Goal: Book appointment/travel/reservation

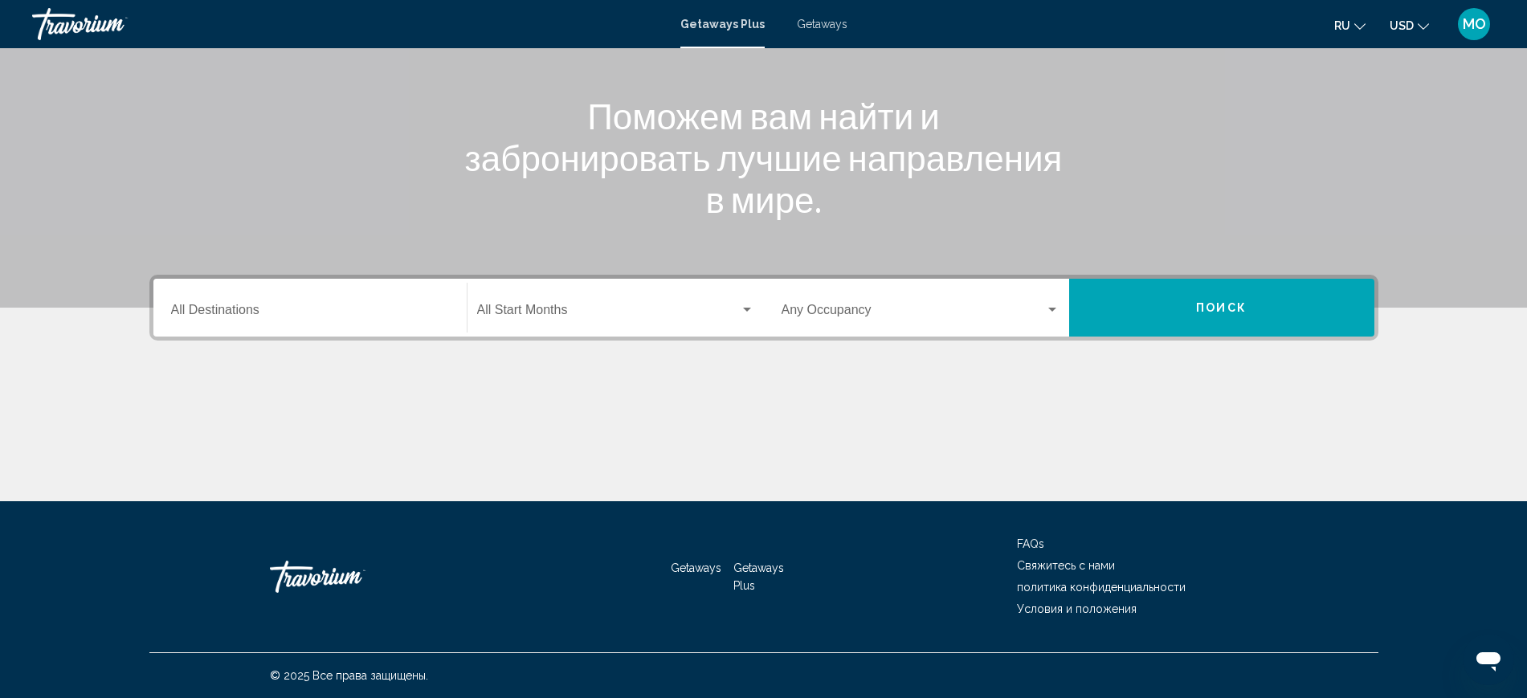
scroll to position [301, 0]
click at [171, 306] on input "Destination All Destinations" at bounding box center [310, 313] width 278 height 14
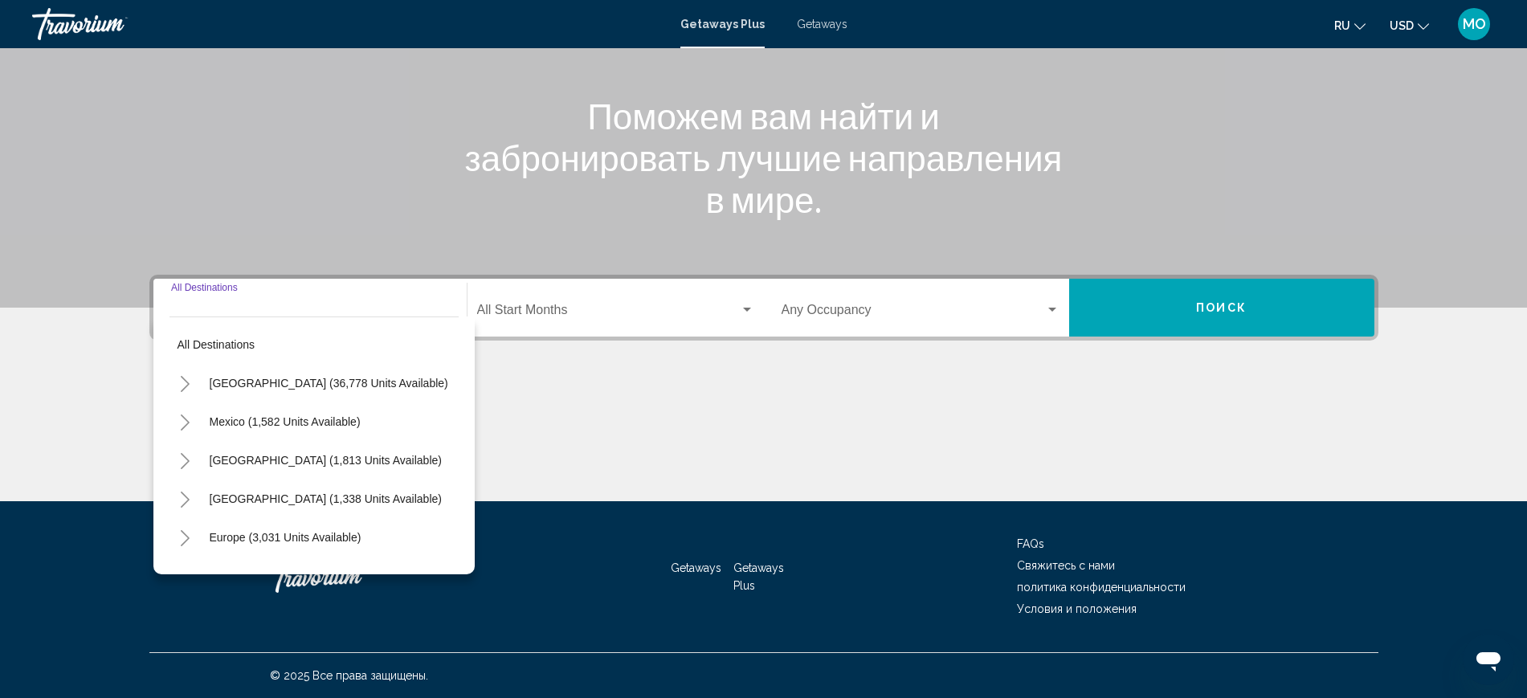
scroll to position [392, 0]
click at [181, 530] on icon "Toggle Europe (3,031 units available)" at bounding box center [185, 538] width 9 height 16
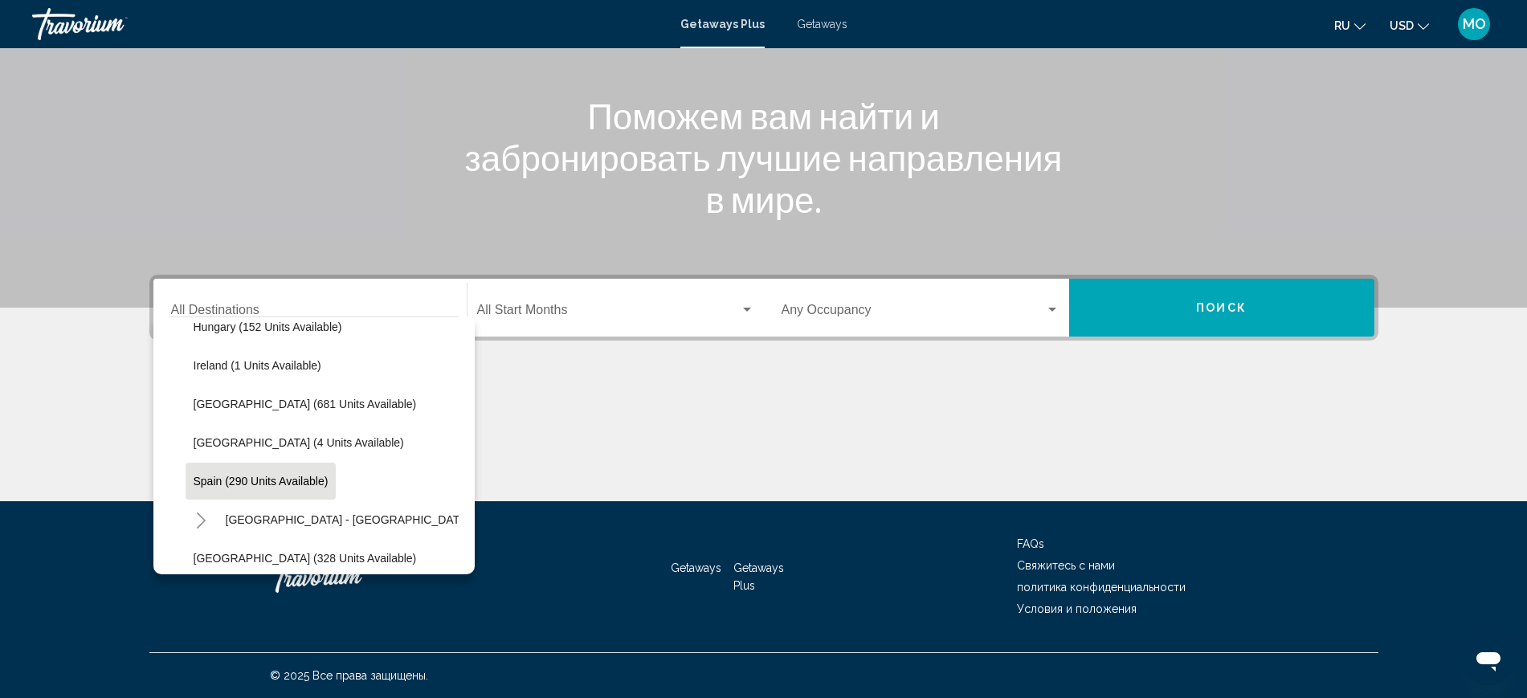
scroll to position [602, 0]
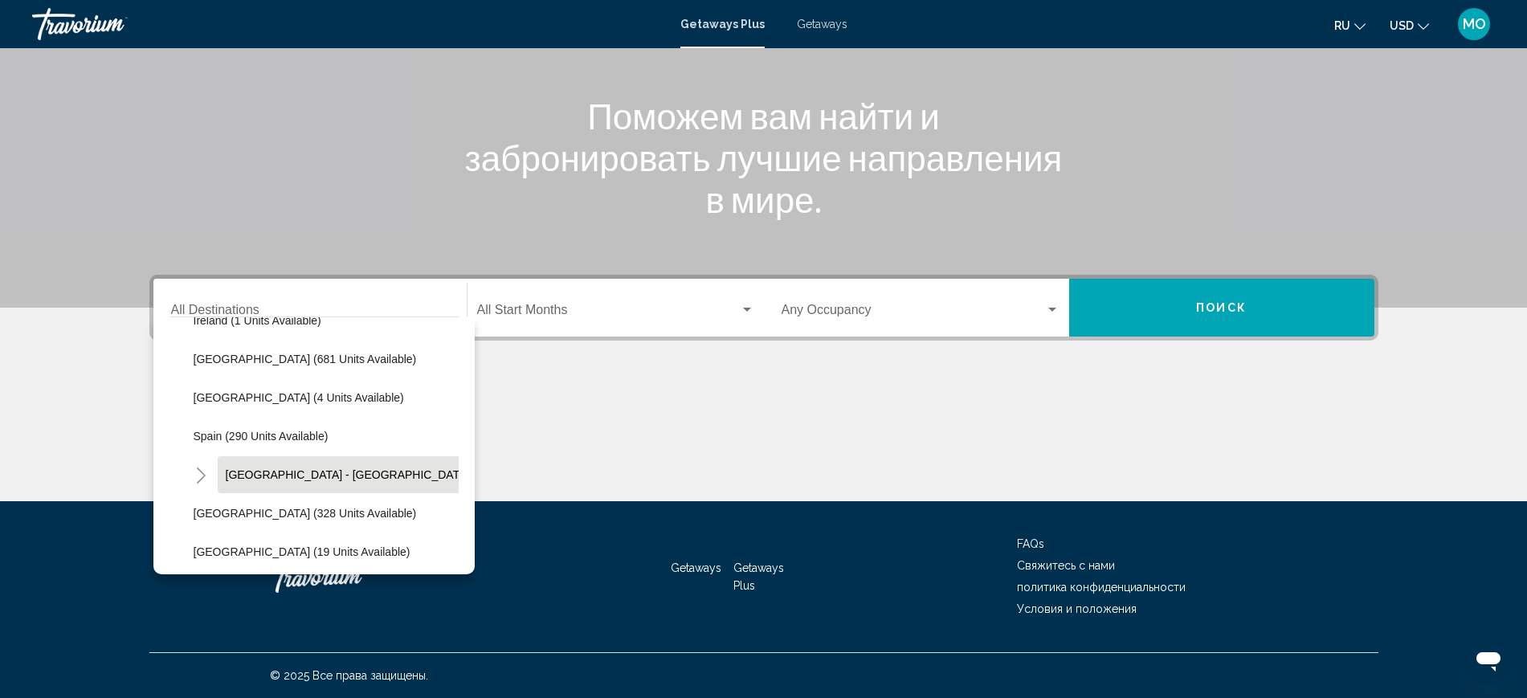
click at [226, 468] on span "[GEOGRAPHIC_DATA] - [GEOGRAPHIC_DATA] (18 units available)" at bounding box center [398, 474] width 344 height 13
type input "**********"
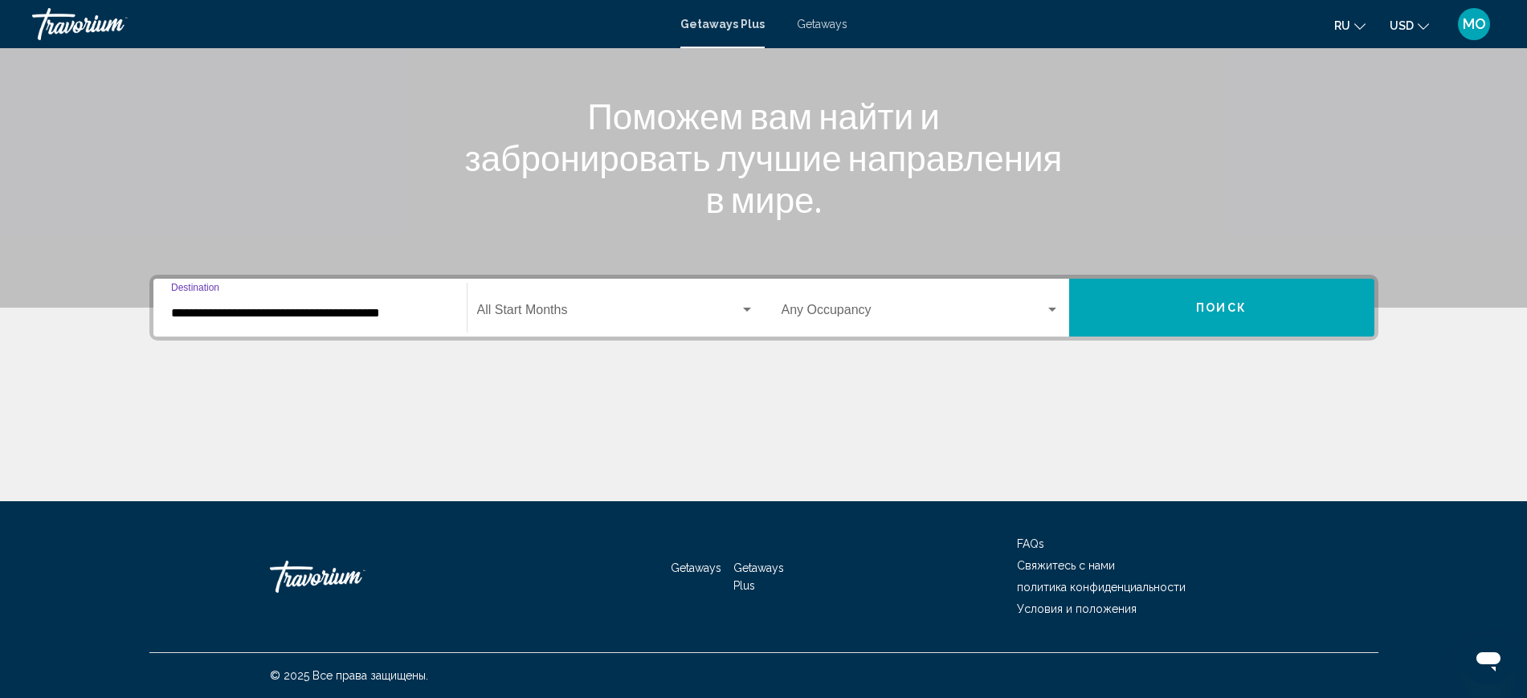
click at [740, 304] on div "Search widget" at bounding box center [747, 310] width 14 height 13
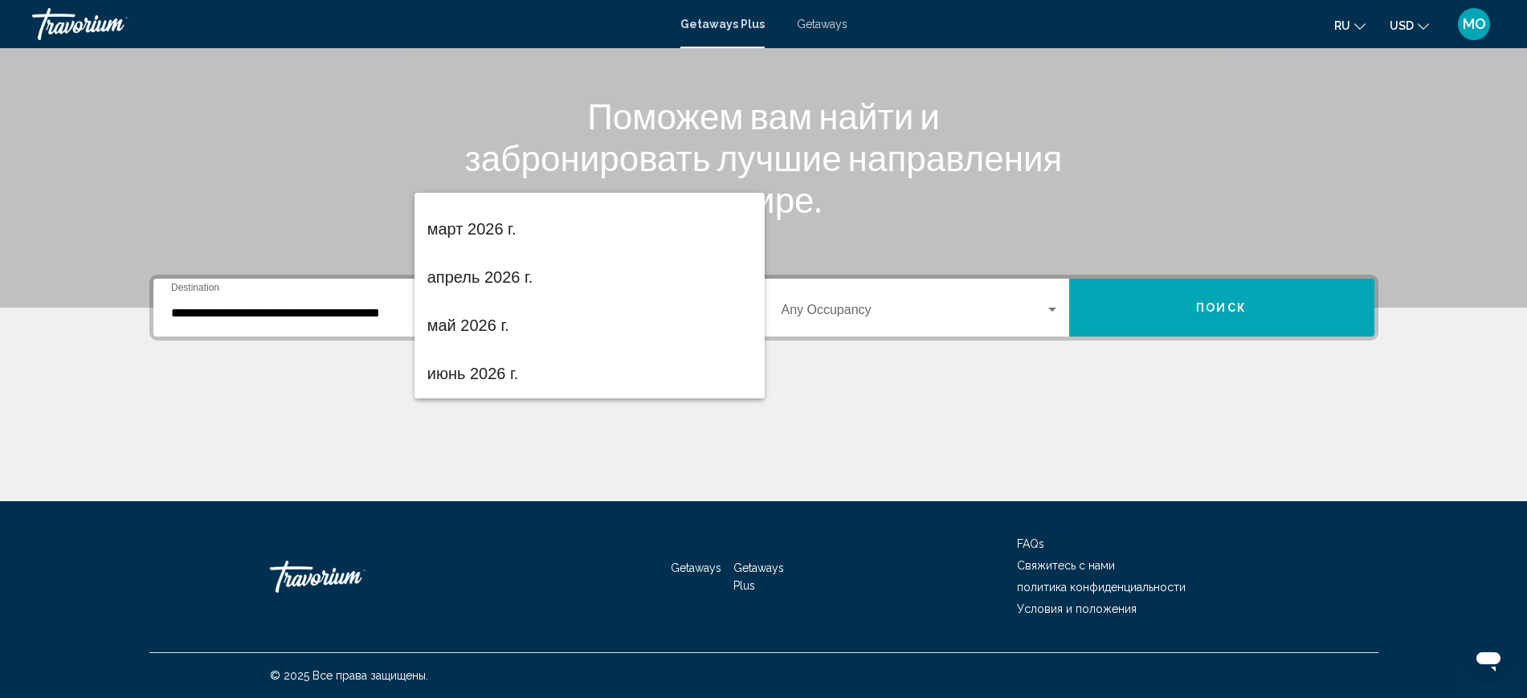
scroll to position [328, 0]
click at [470, 277] on span "апрель 2026 г." at bounding box center [589, 274] width 324 height 48
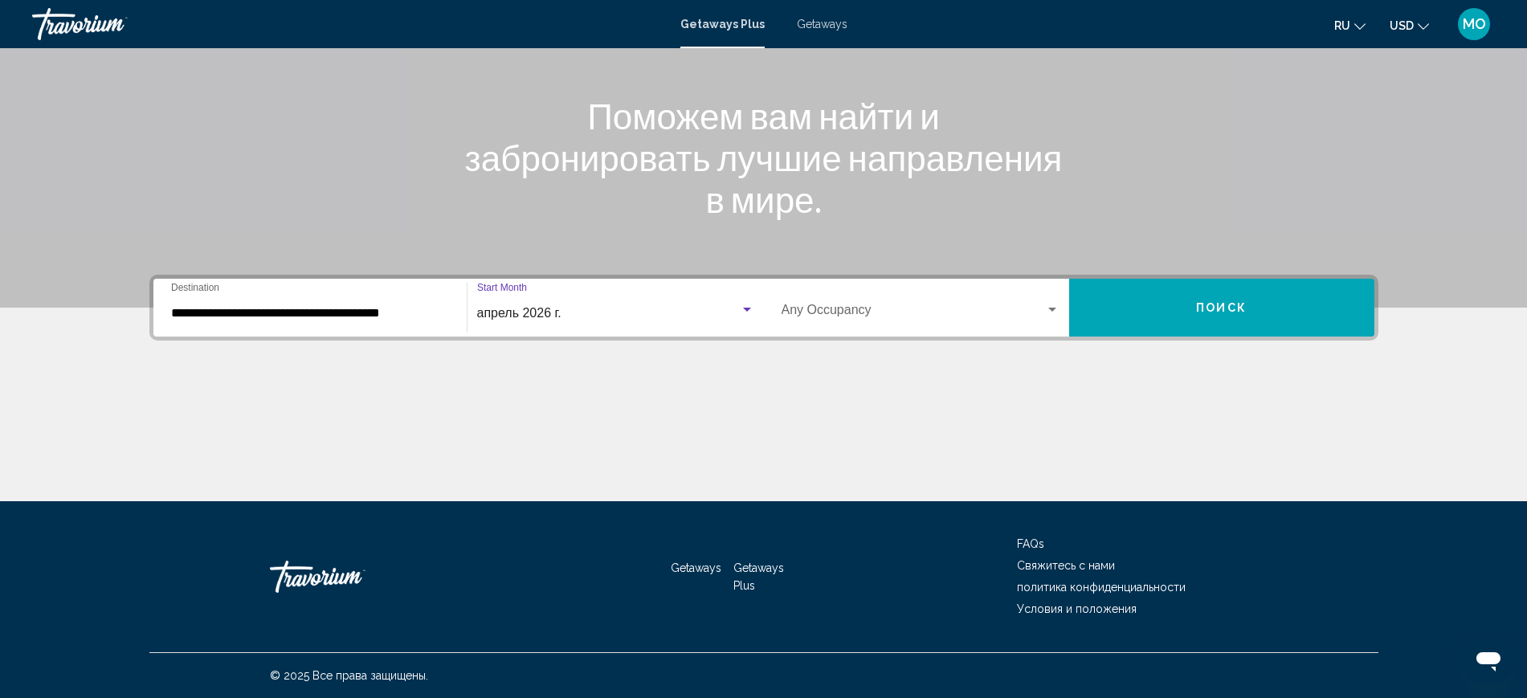
click at [1223, 279] on button "Поиск" at bounding box center [1221, 308] width 305 height 58
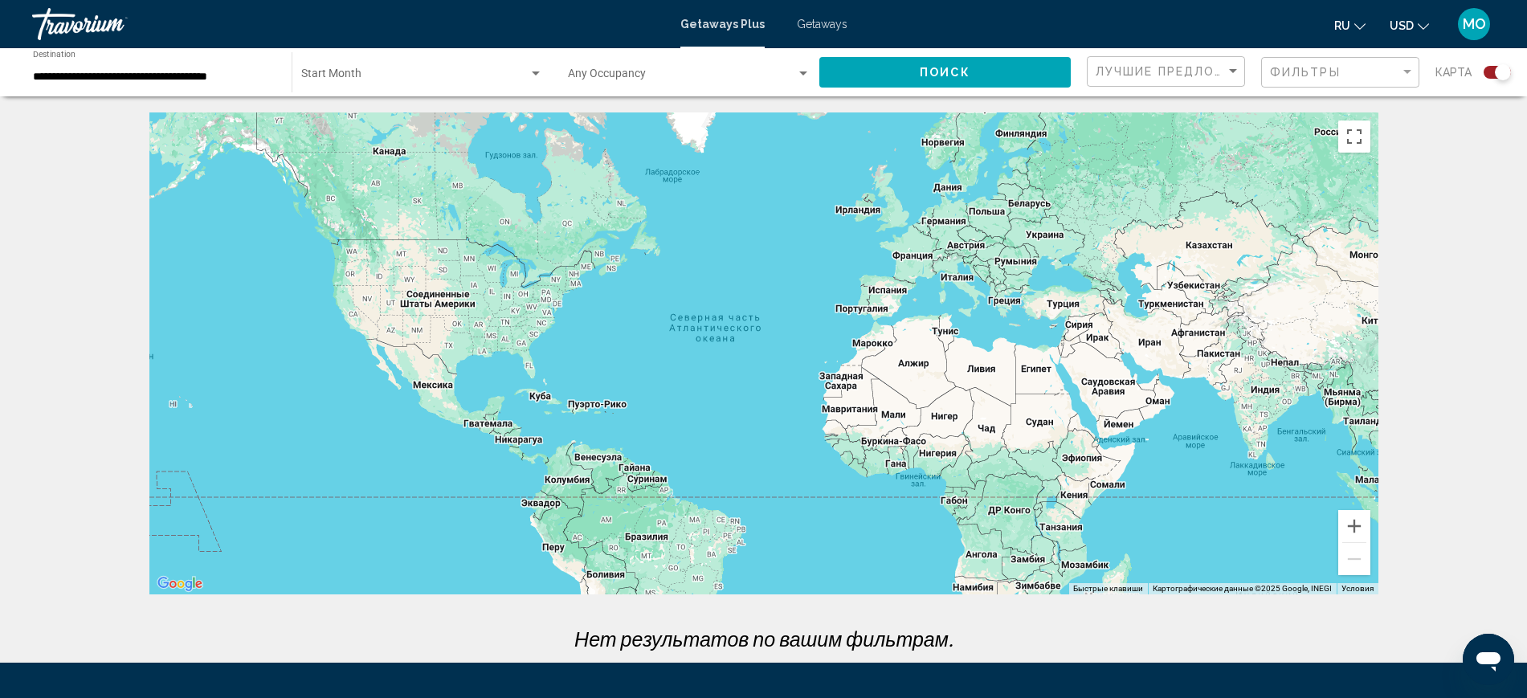
click at [846, 31] on span "Getaways" at bounding box center [822, 24] width 51 height 13
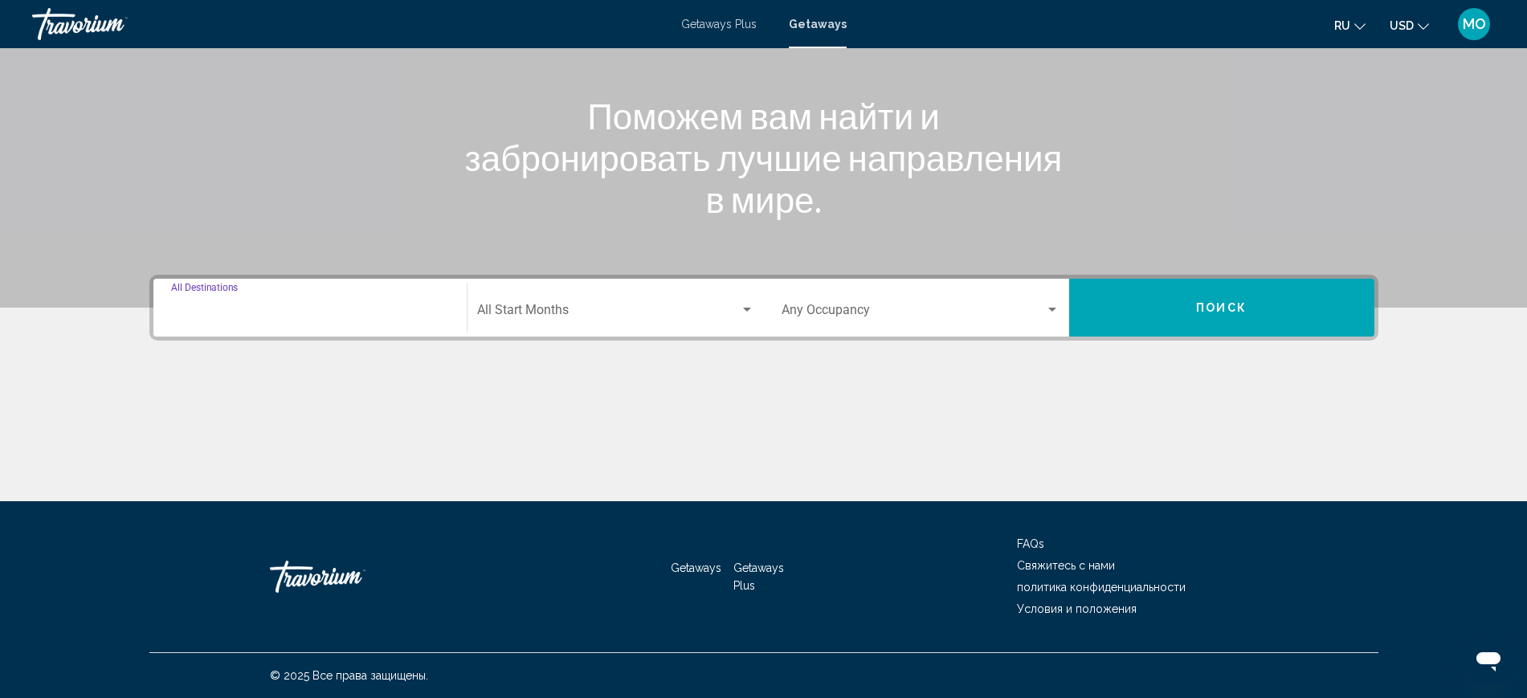
click at [171, 307] on input "Destination All Destinations" at bounding box center [310, 313] width 278 height 14
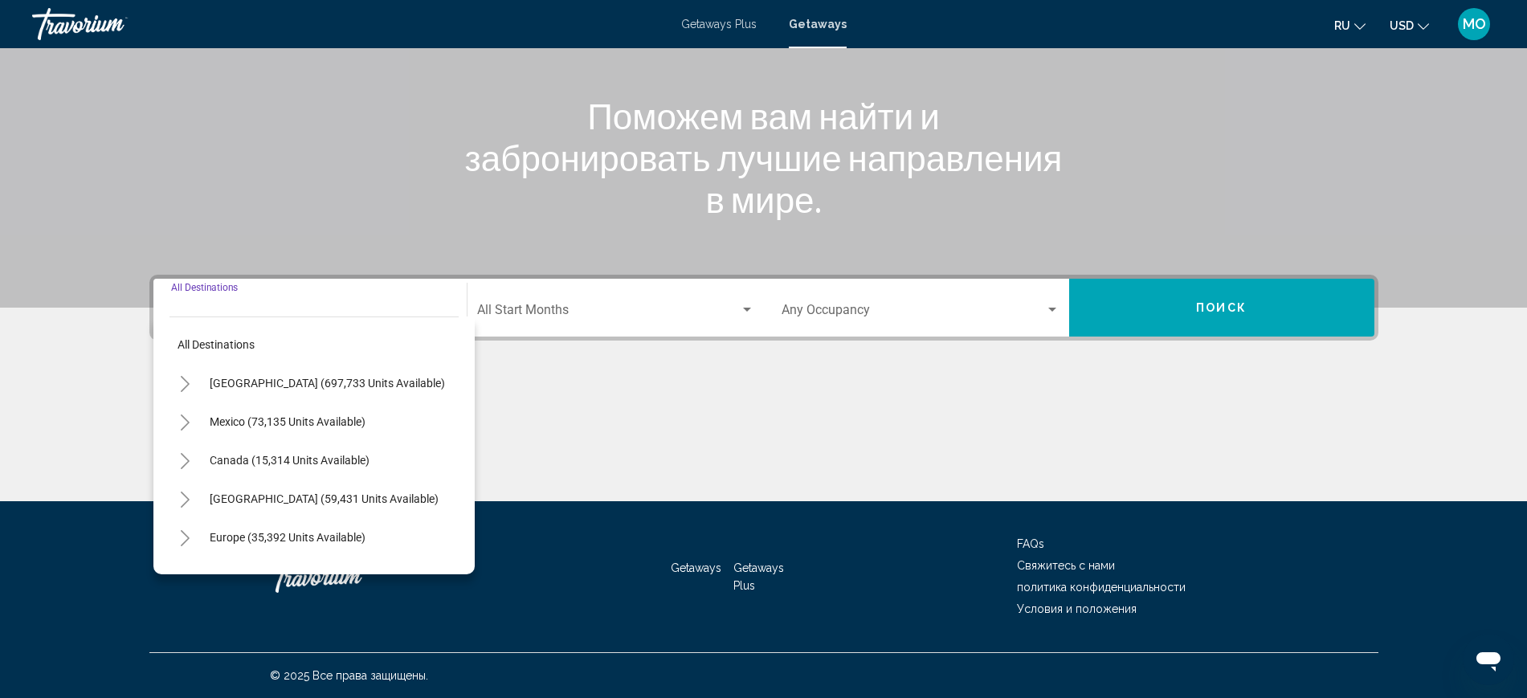
scroll to position [392, 0]
click at [179, 530] on icon "Toggle Europe (35,392 units available)" at bounding box center [185, 538] width 12 height 16
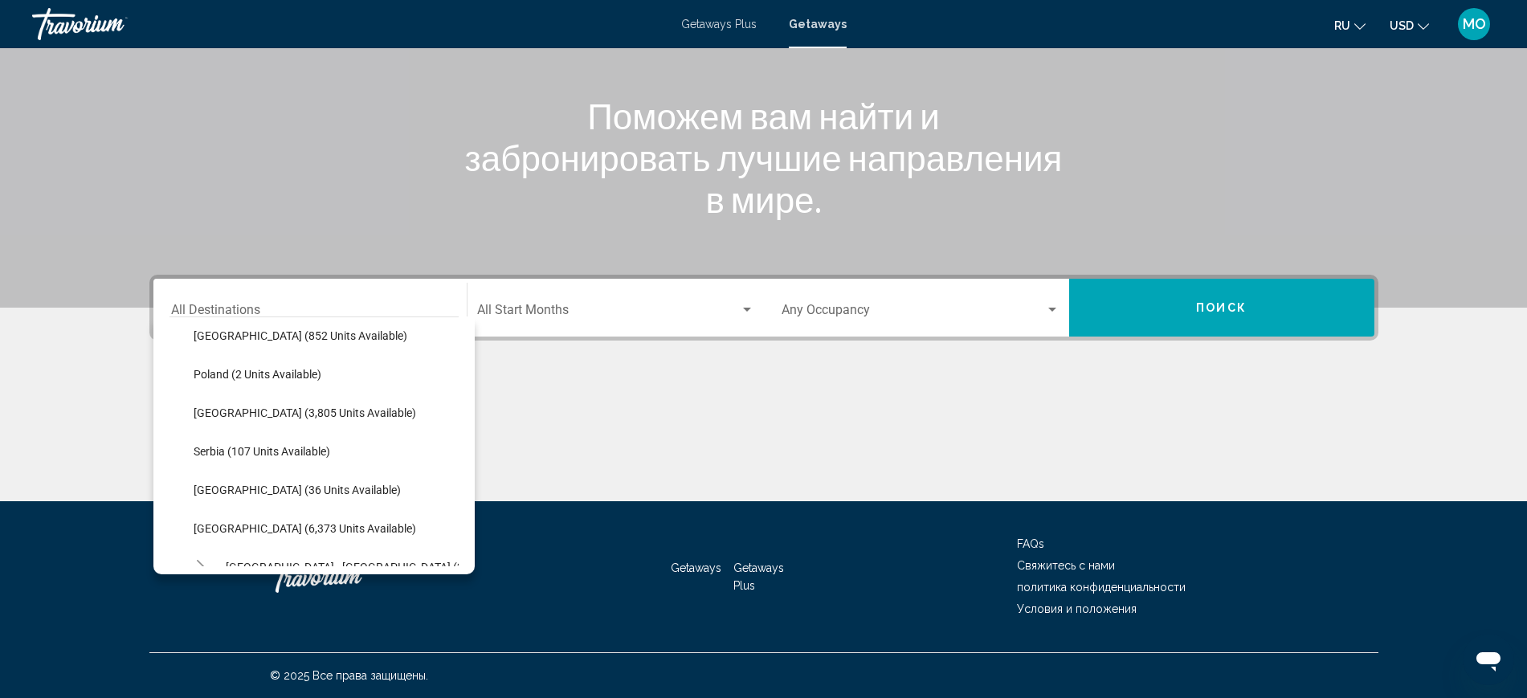
scroll to position [803, 0]
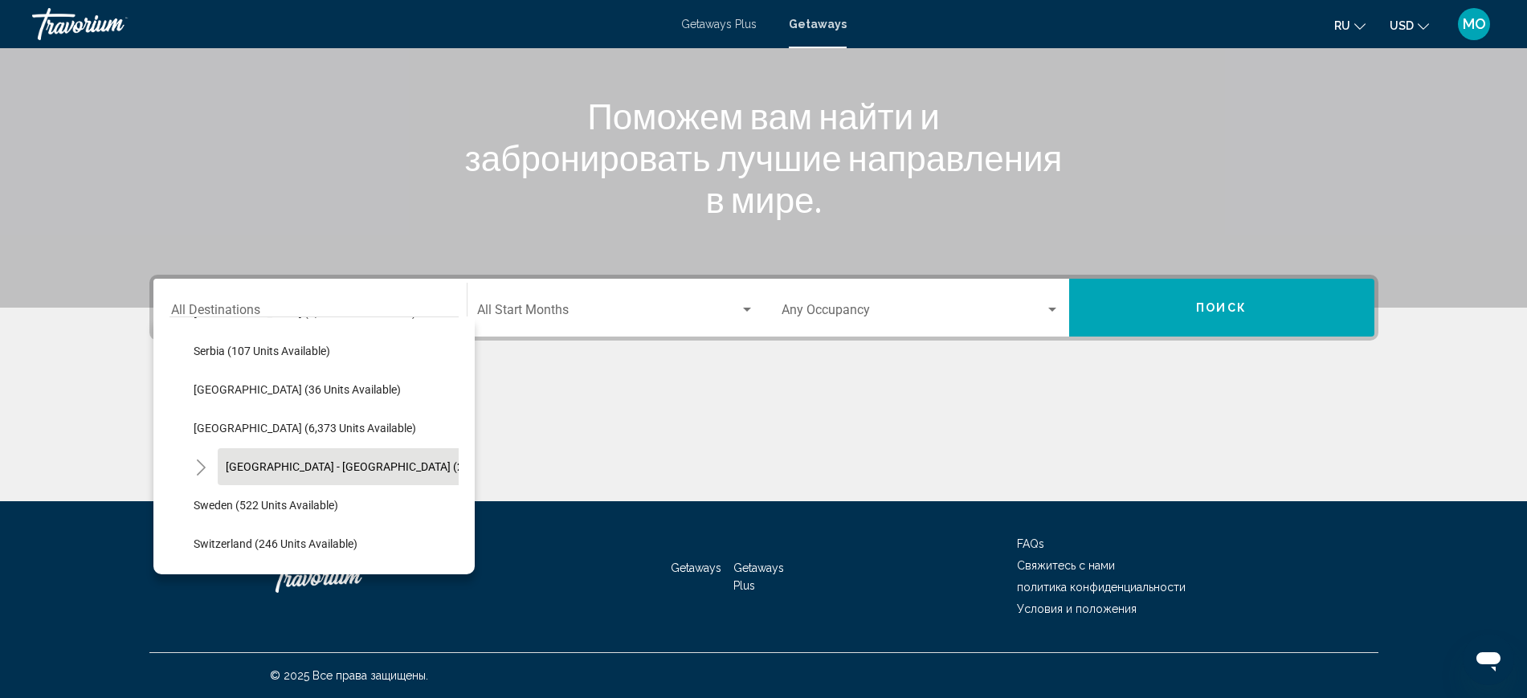
click at [226, 460] on span "[GEOGRAPHIC_DATA] - [GEOGRAPHIC_DATA] (2,462 units available)" at bounding box center [395, 466] width 339 height 13
type input "**********"
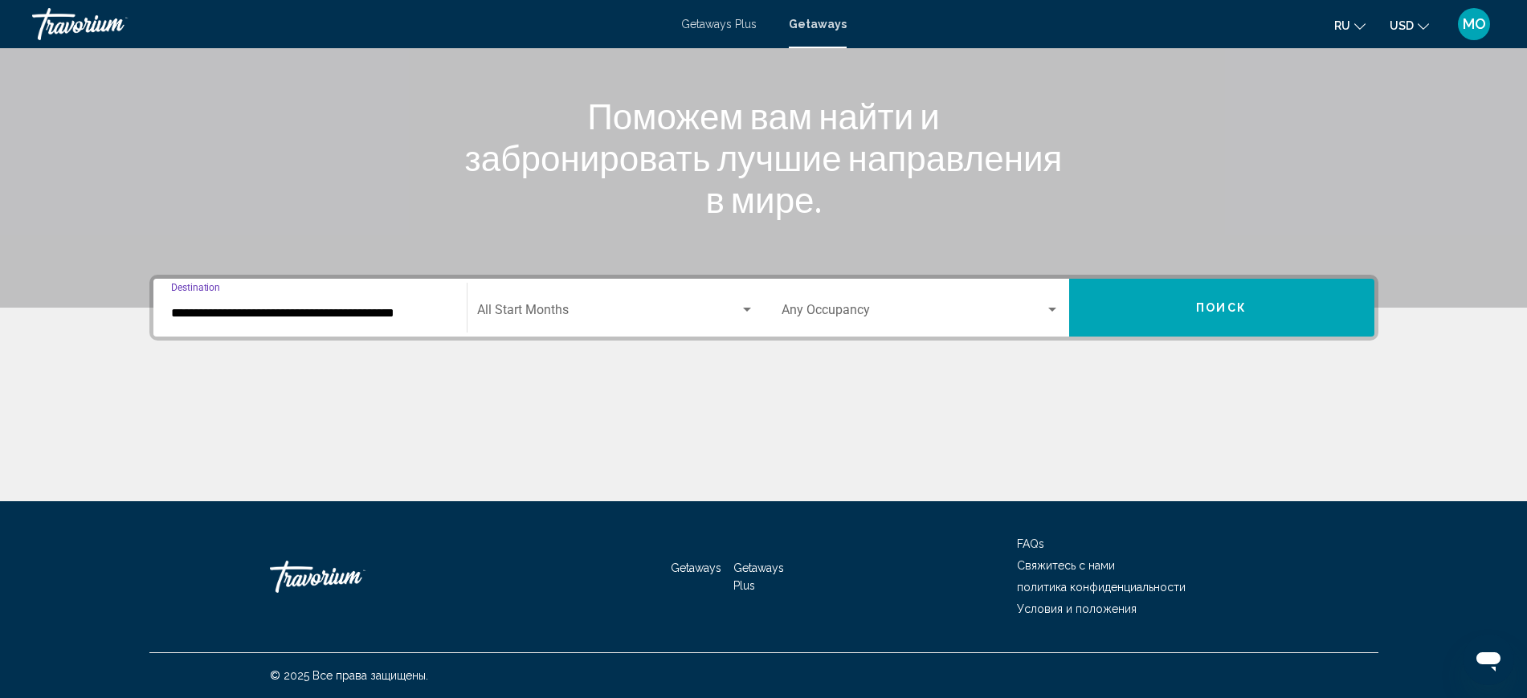
click at [743, 308] on div "Search widget" at bounding box center [747, 310] width 8 height 4
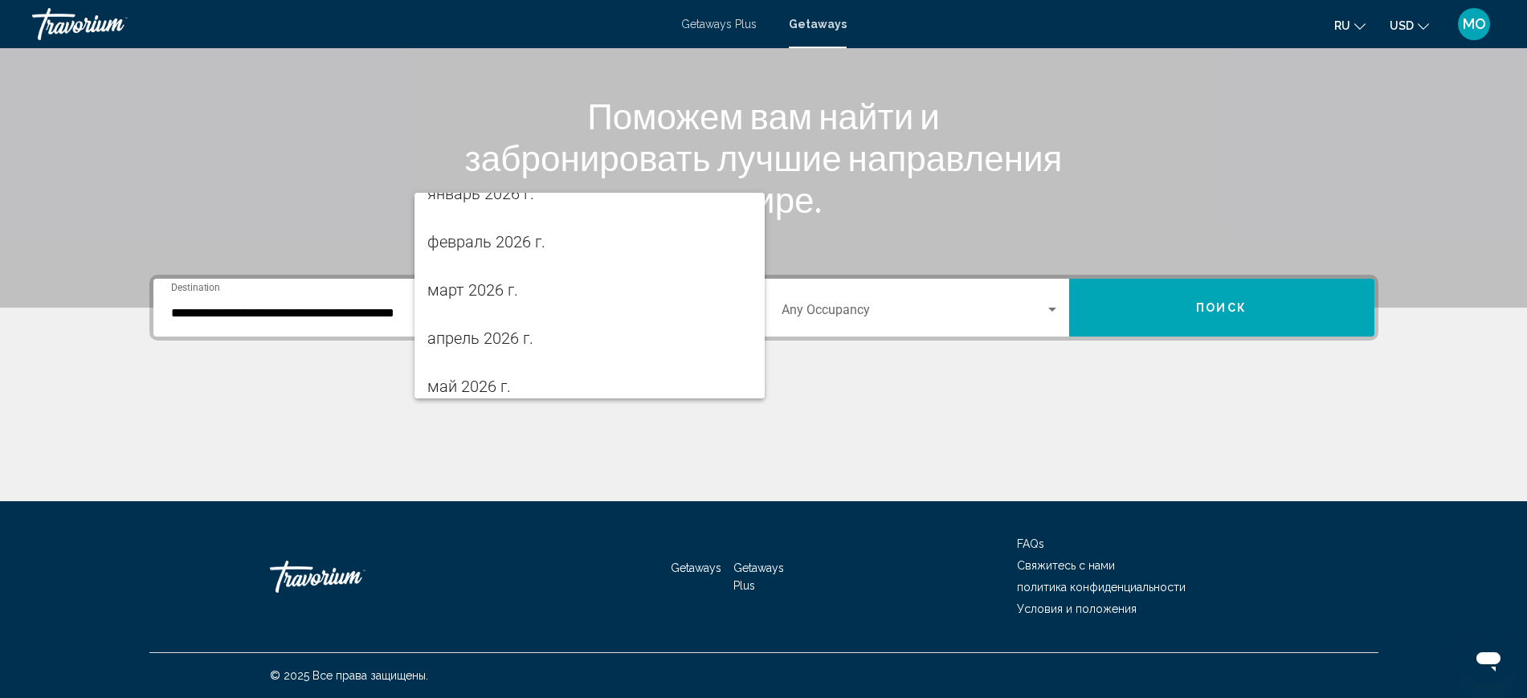
scroll to position [274, 0]
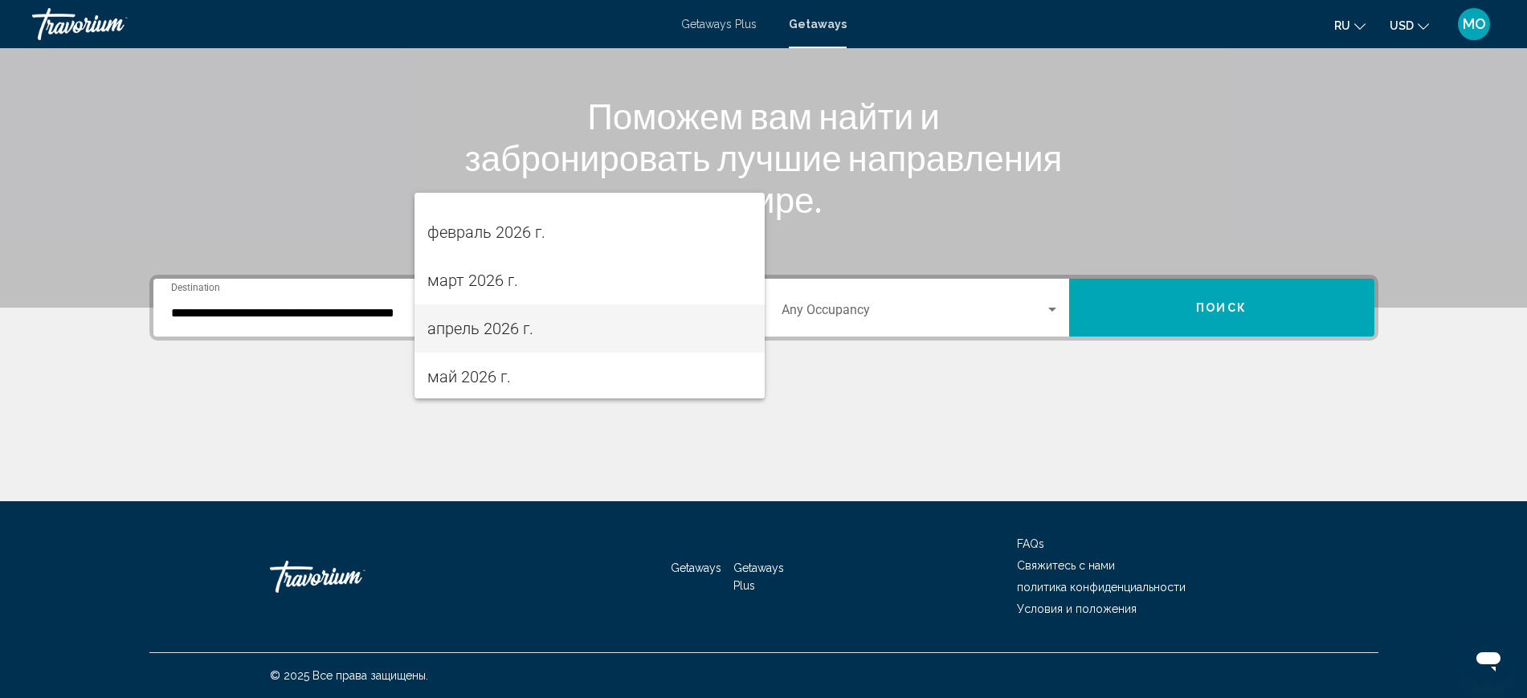
click at [520, 341] on span "апрель 2026 г." at bounding box center [589, 328] width 324 height 48
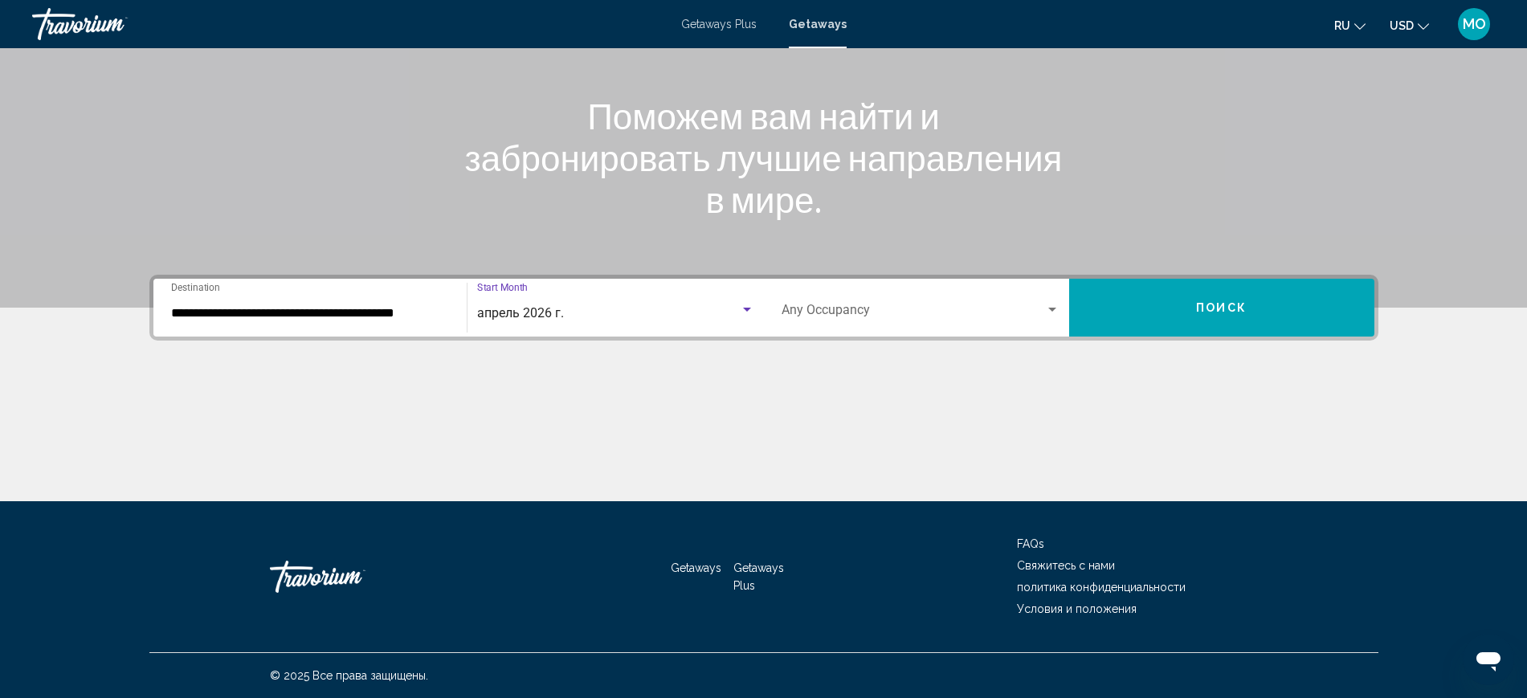
click at [1246, 302] on span "Поиск" at bounding box center [1221, 308] width 51 height 13
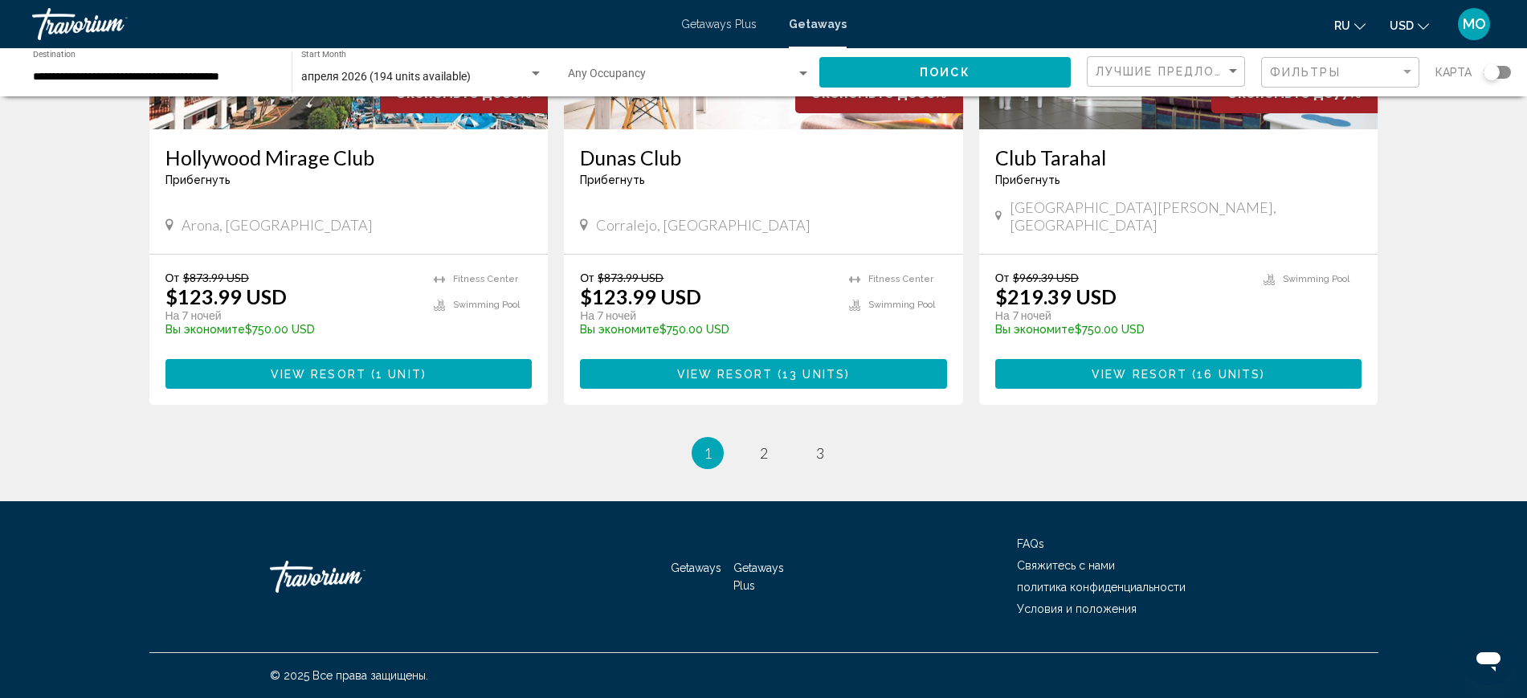
scroll to position [2509, 0]
click at [762, 457] on span "2" at bounding box center [764, 453] width 8 height 18
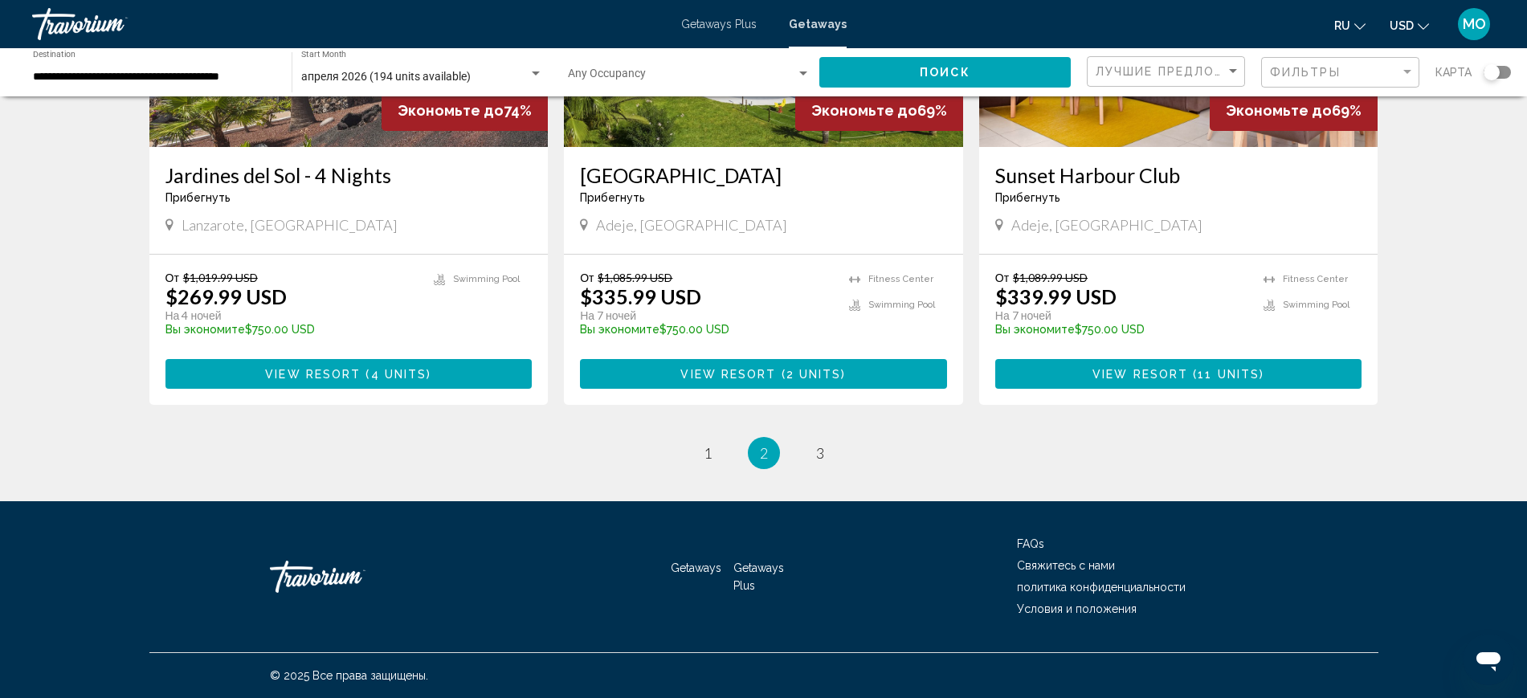
scroll to position [2544, 0]
click at [824, 444] on span "3" at bounding box center [820, 453] width 8 height 18
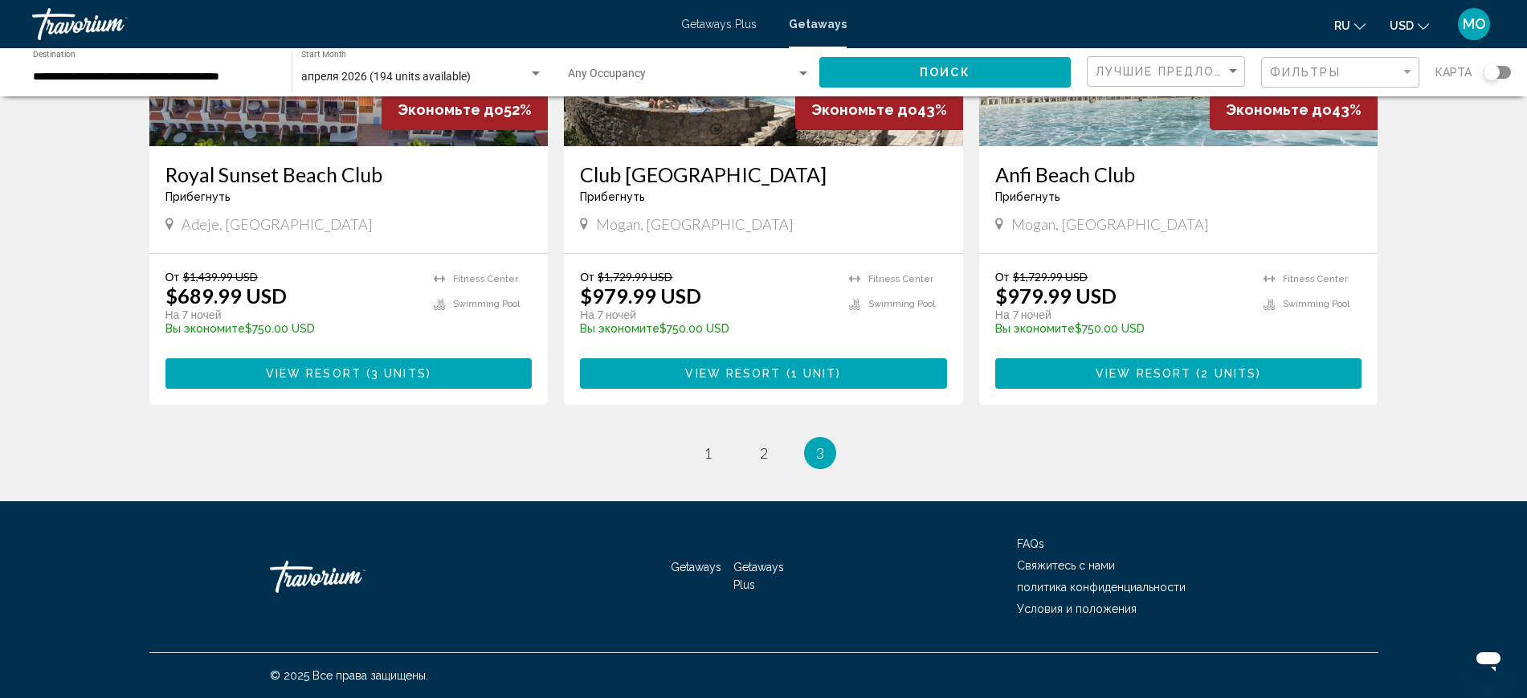
scroll to position [1104, 0]
click at [703, 462] on span "1" at bounding box center [707, 453] width 8 height 18
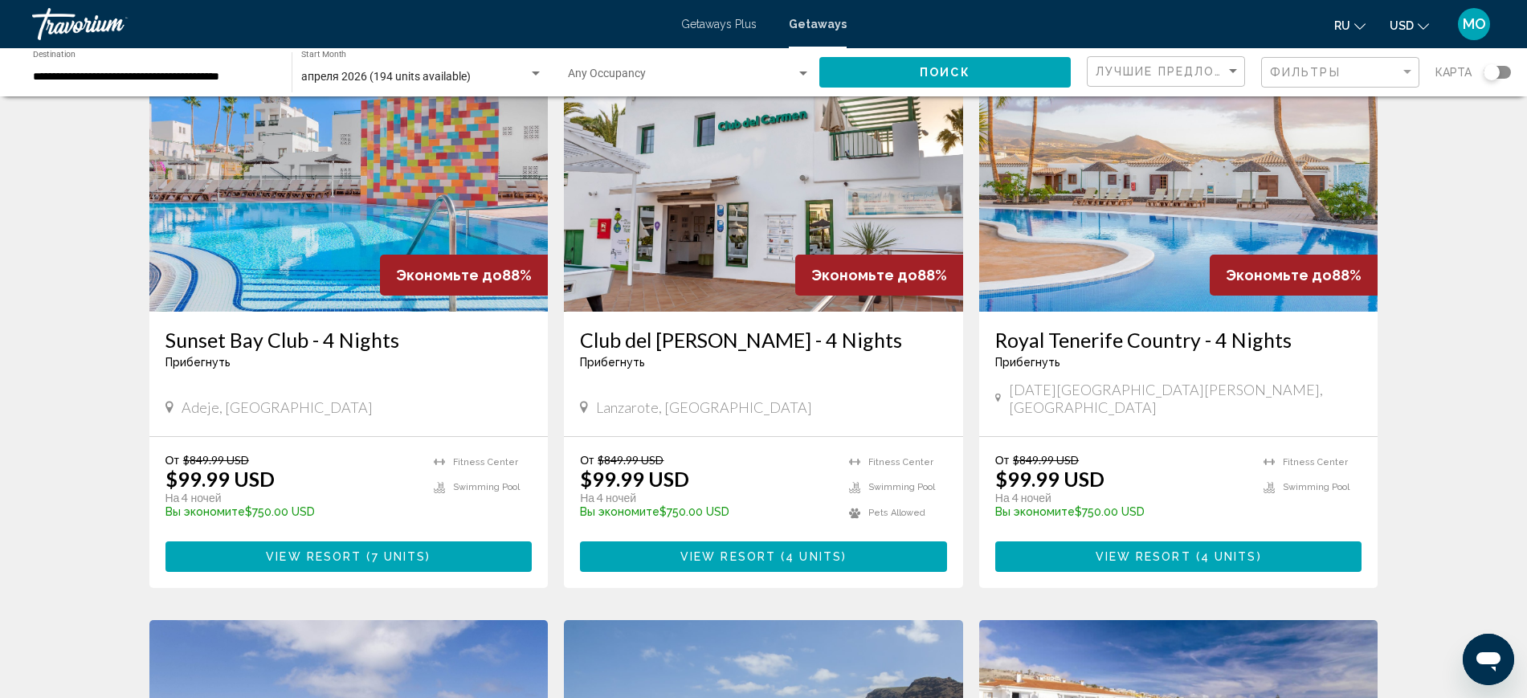
scroll to position [803, 0]
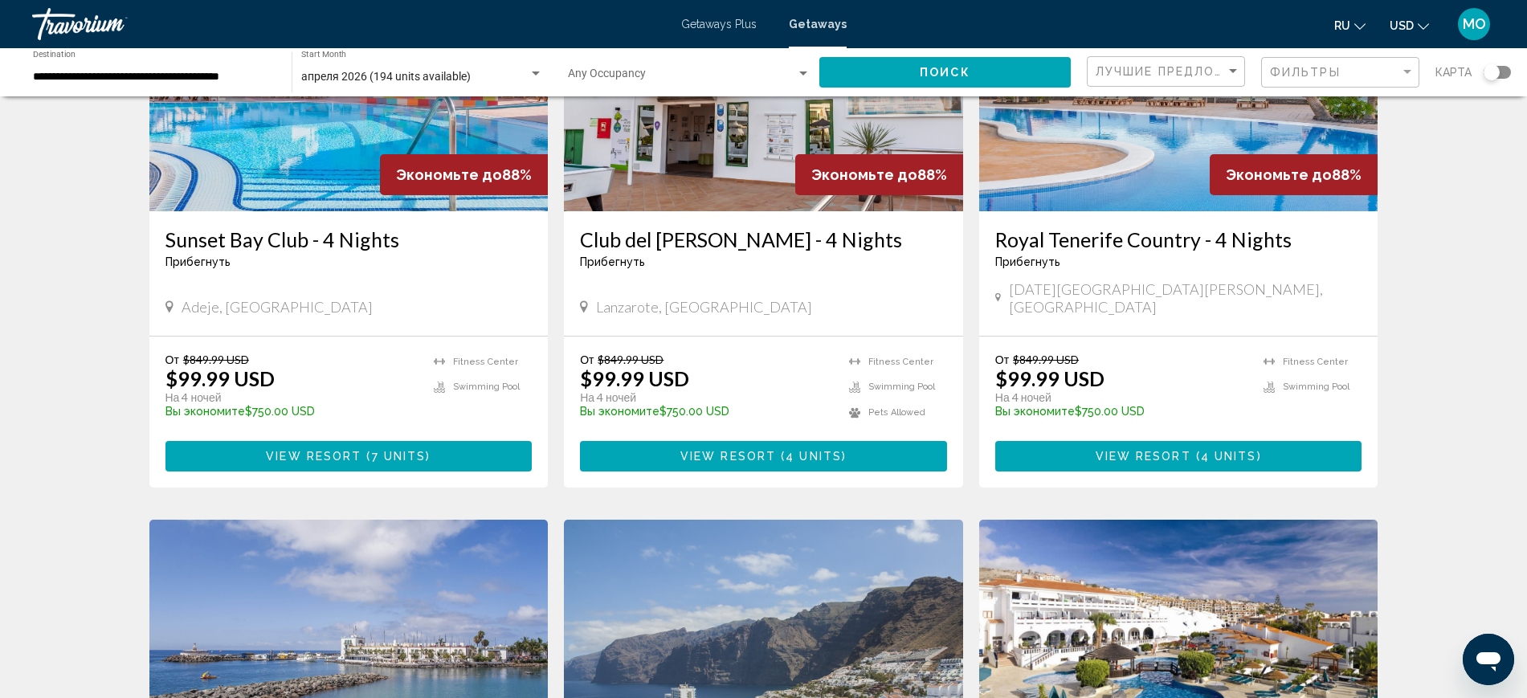
click at [709, 251] on h3 "Club del [PERSON_NAME] - 4 Nights" at bounding box center [763, 239] width 367 height 24
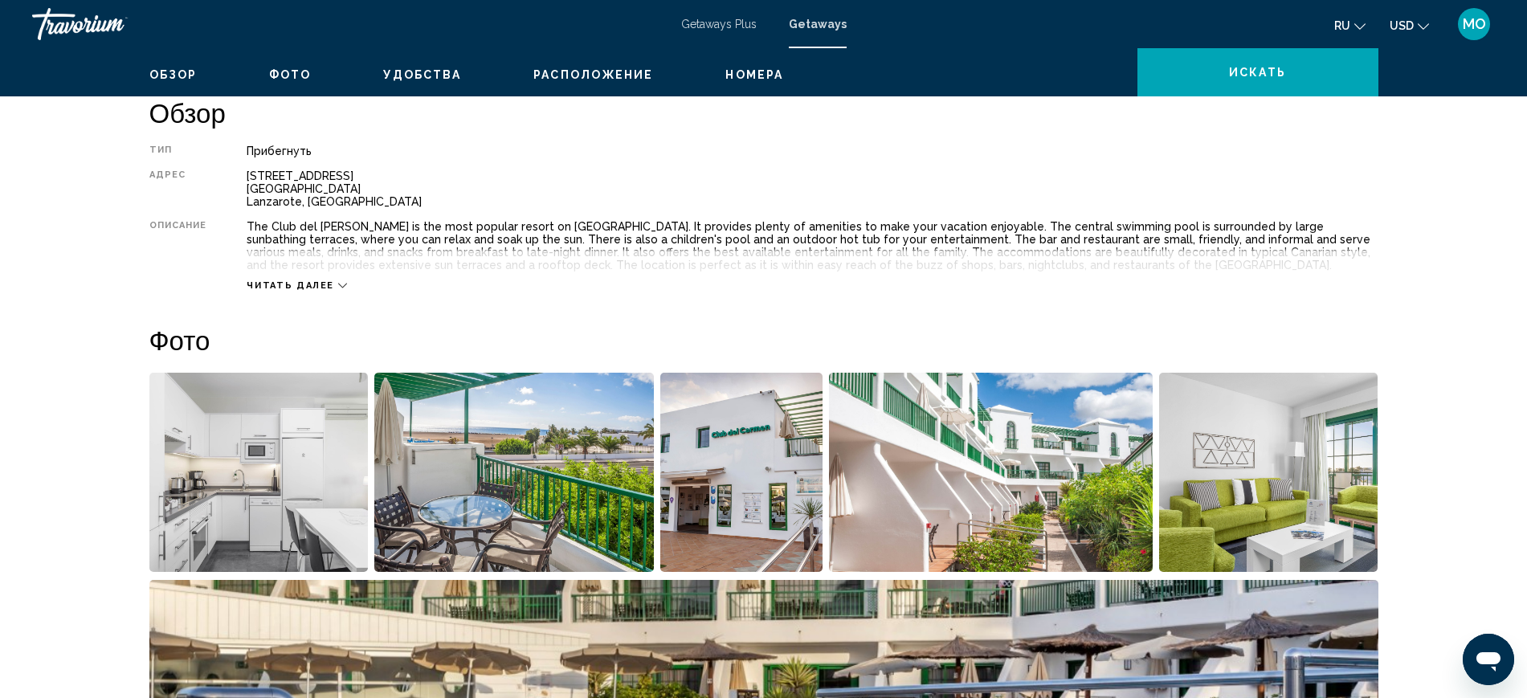
scroll to position [715, 0]
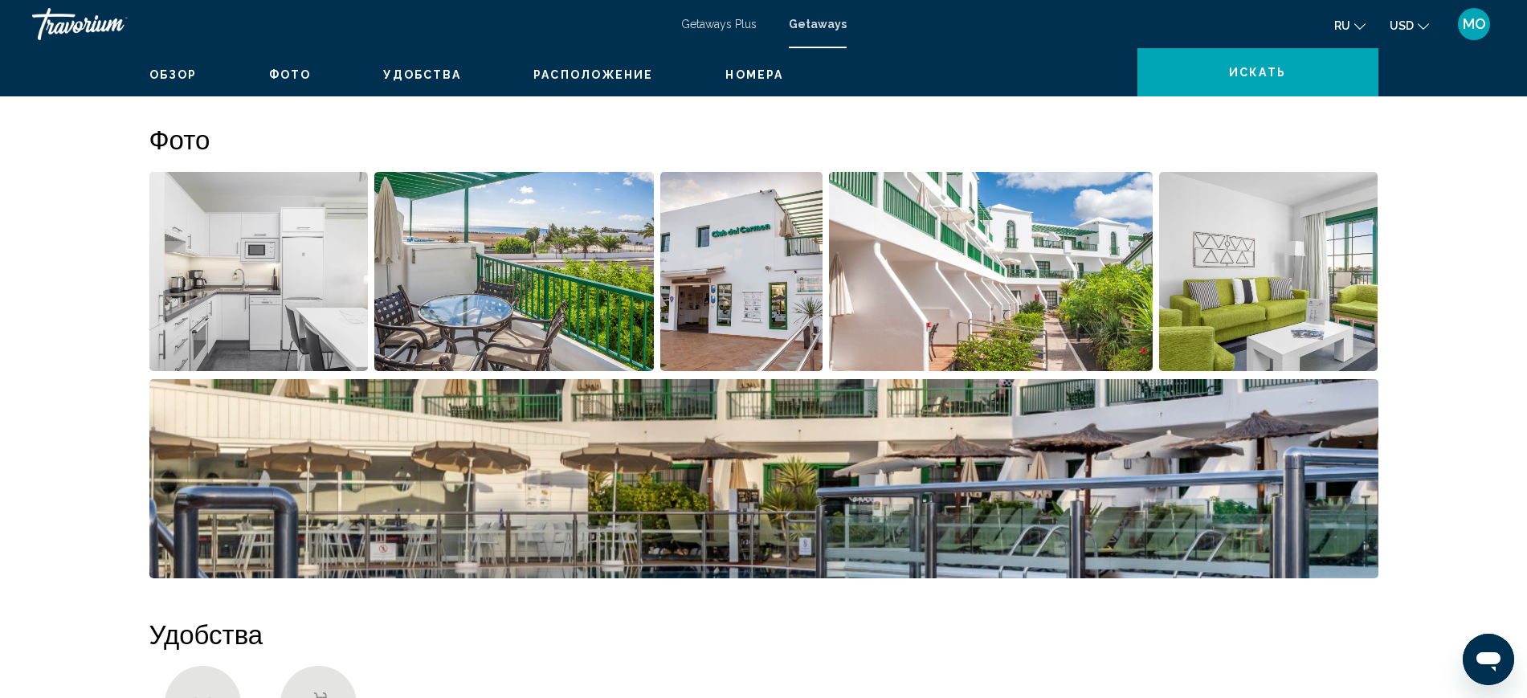
click at [247, 90] on span "Читать далее" at bounding box center [291, 84] width 88 height 10
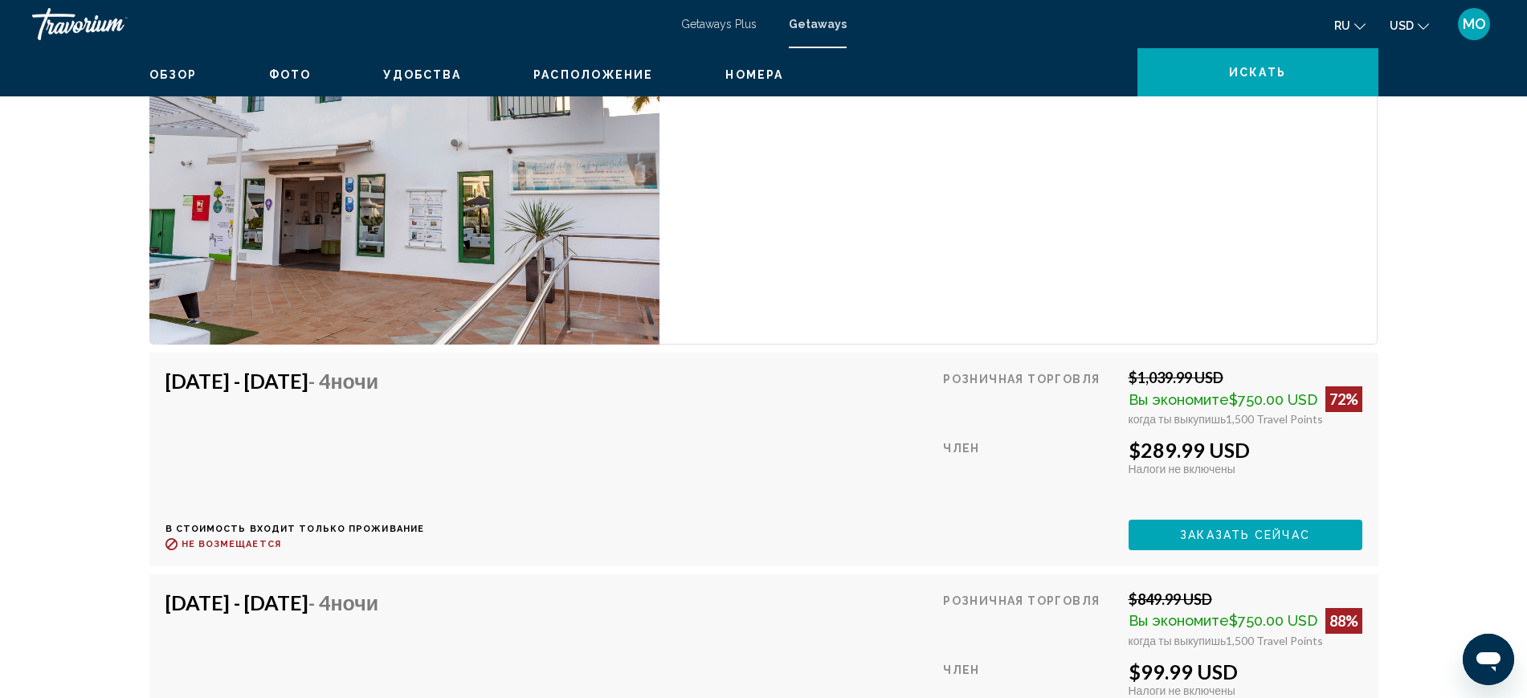
scroll to position [2769, 0]
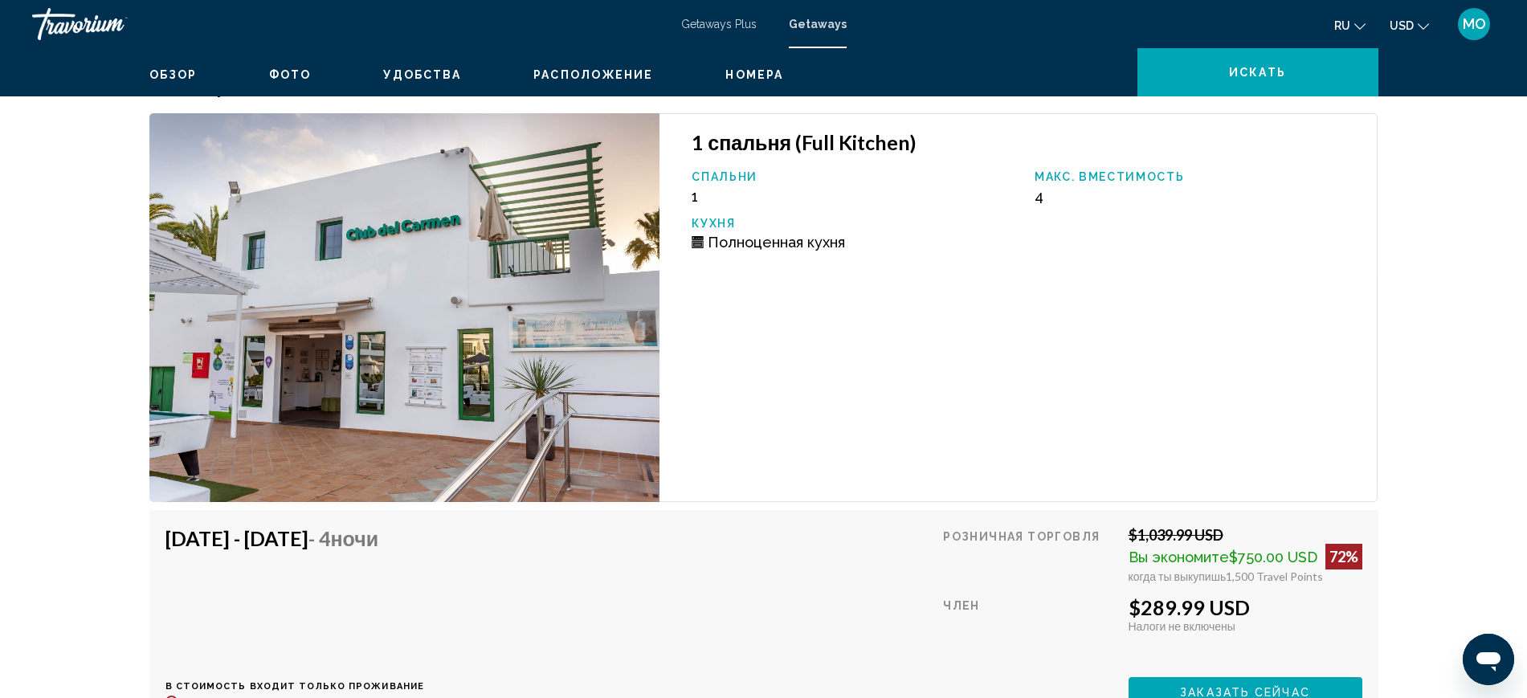
scroll to position [2668, 0]
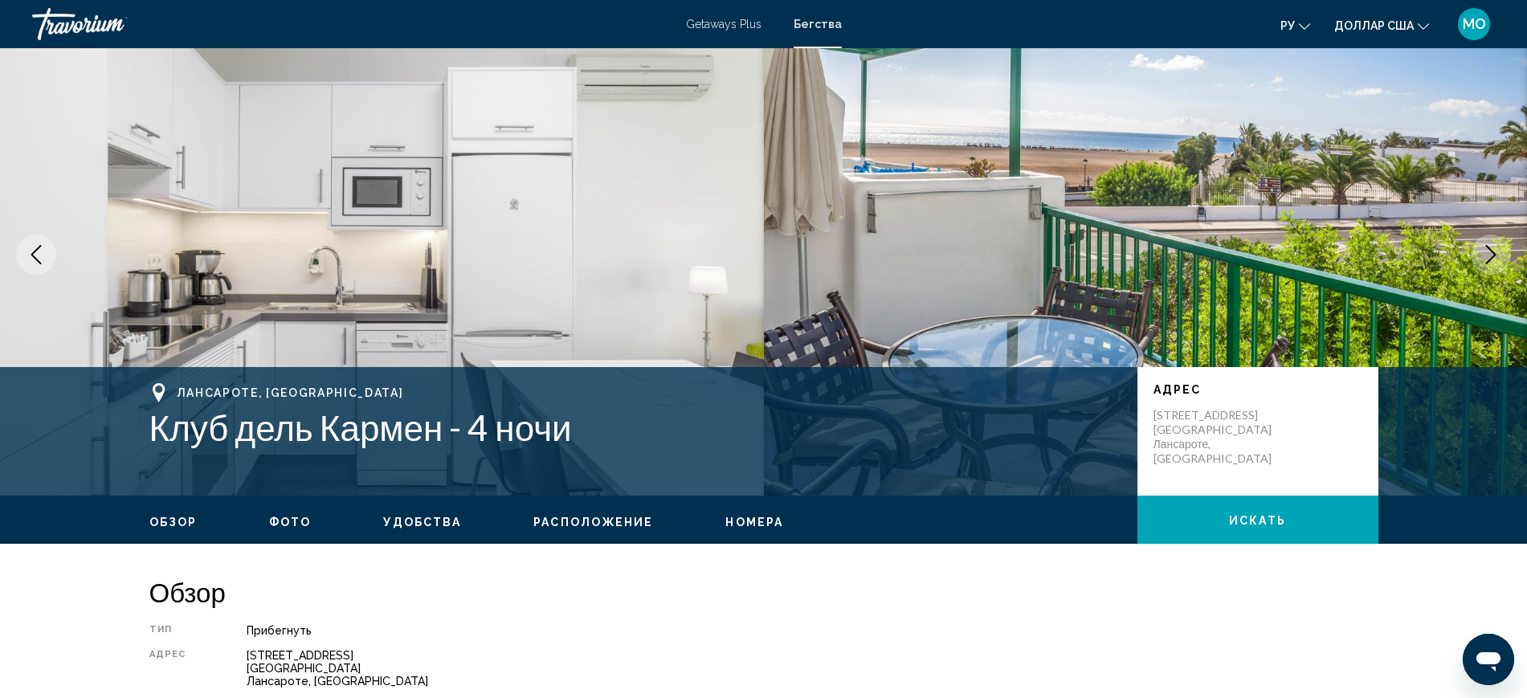
scroll to position [0, 0]
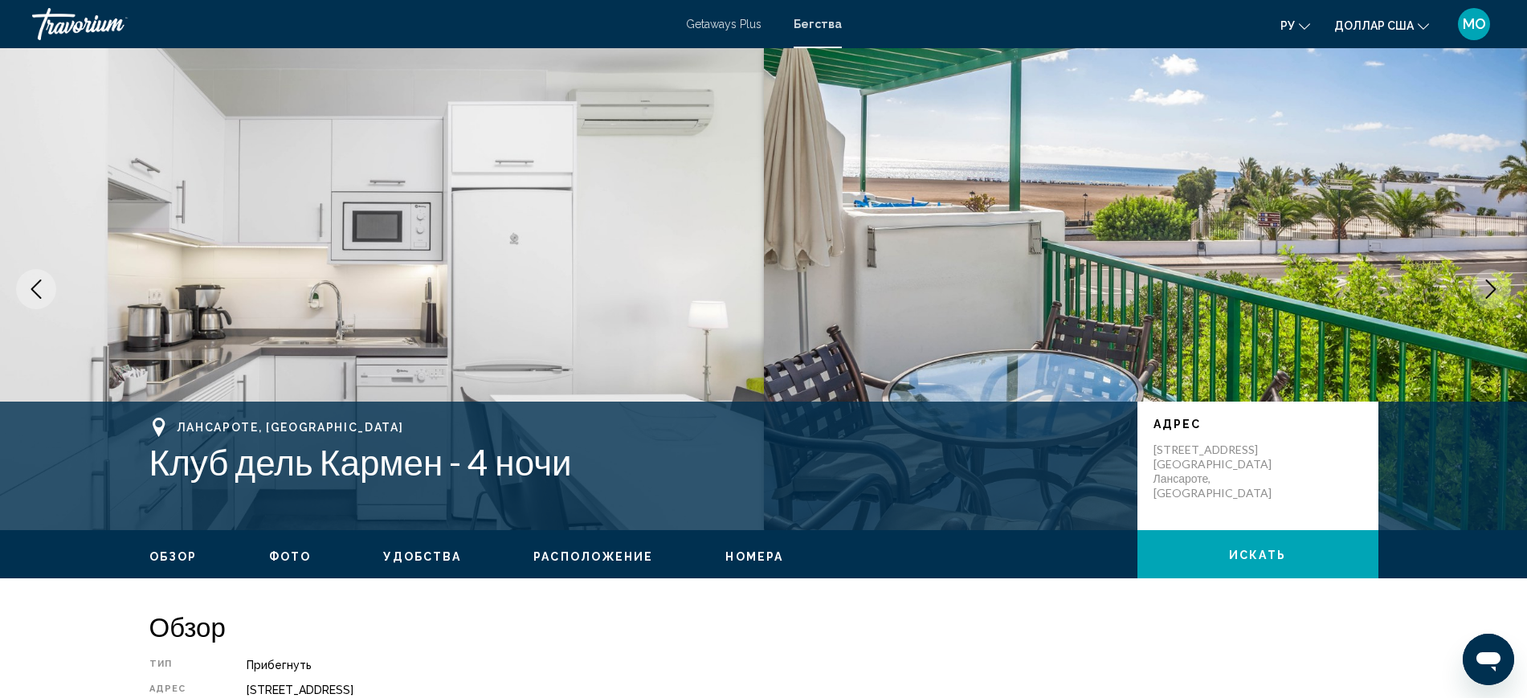
click at [711, 26] on font "Getaways Plus" at bounding box center [723, 24] width 75 height 13
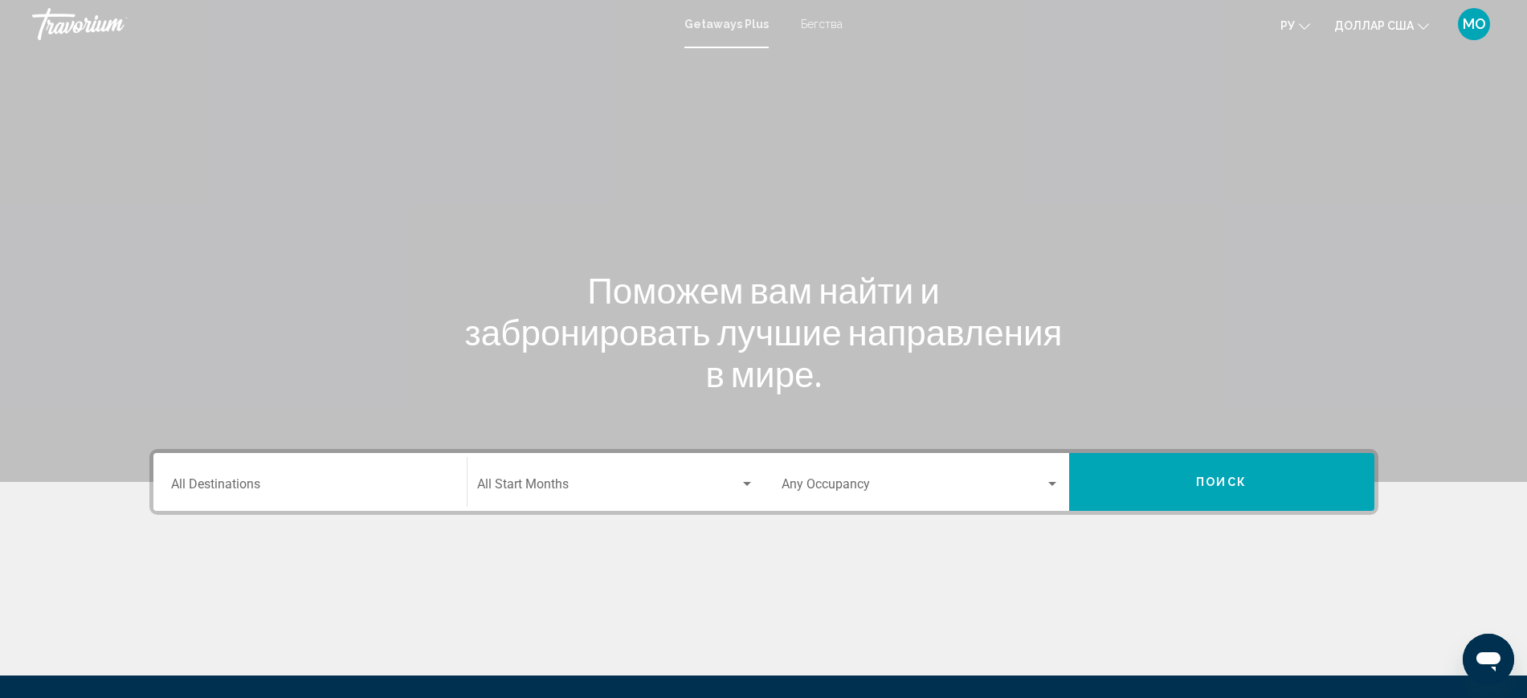
click at [810, 23] on font "Бегства" at bounding box center [822, 24] width 42 height 13
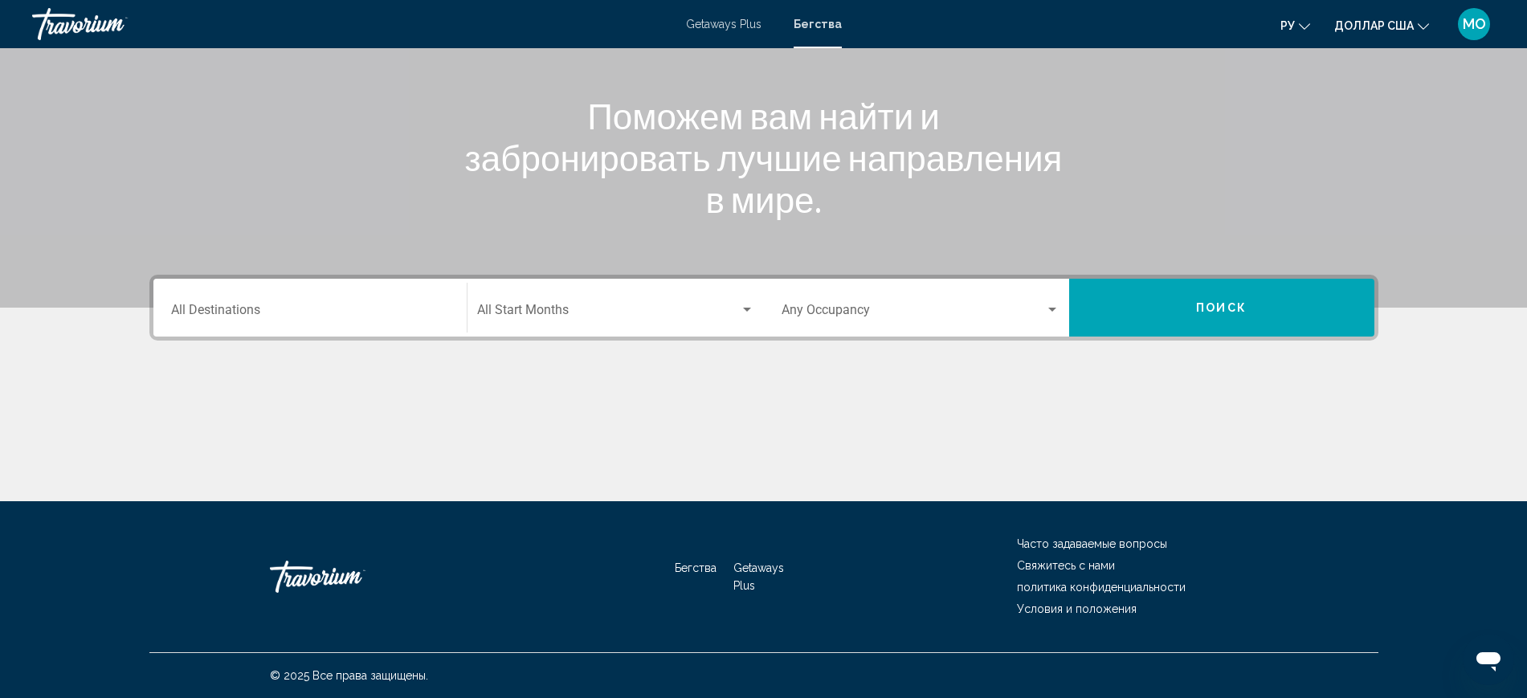
click at [211, 307] on input "Destination All Destinations" at bounding box center [310, 313] width 278 height 14
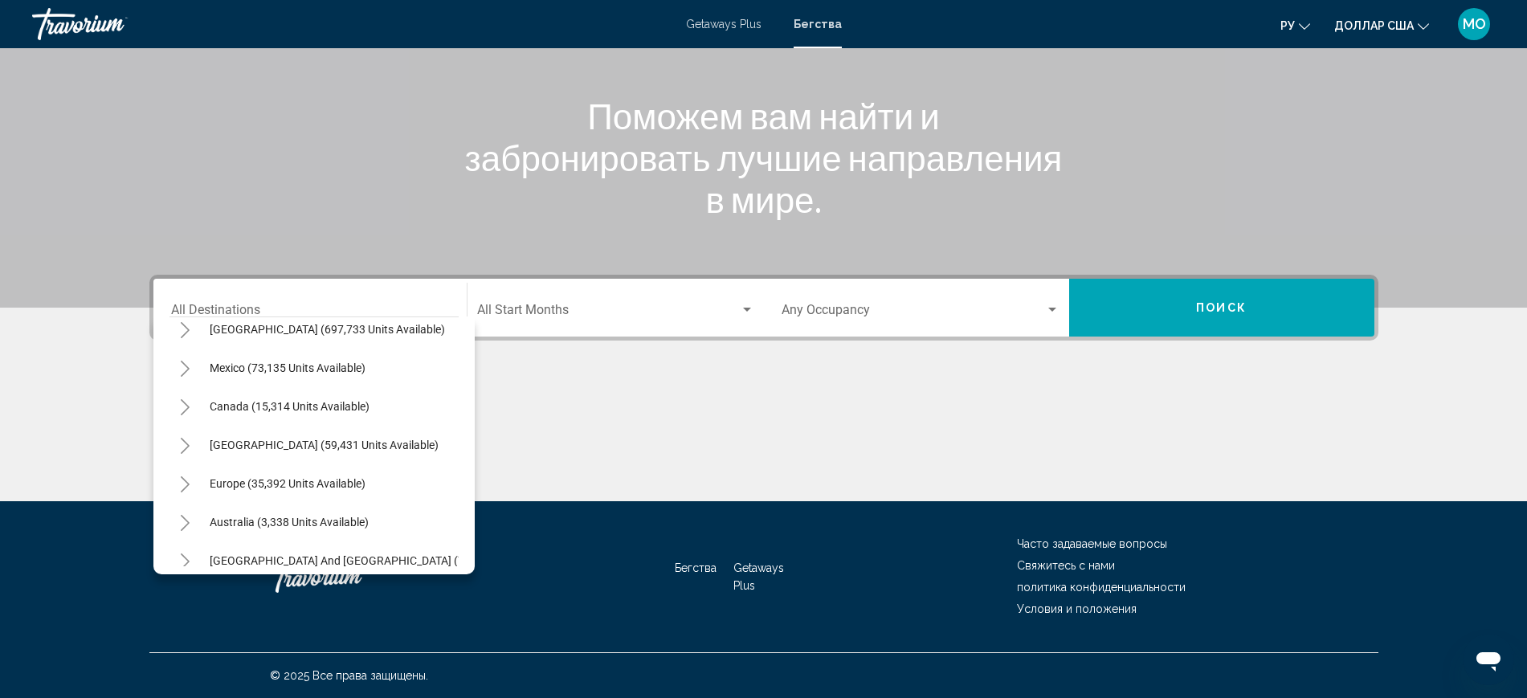
scroll to position [59, 0]
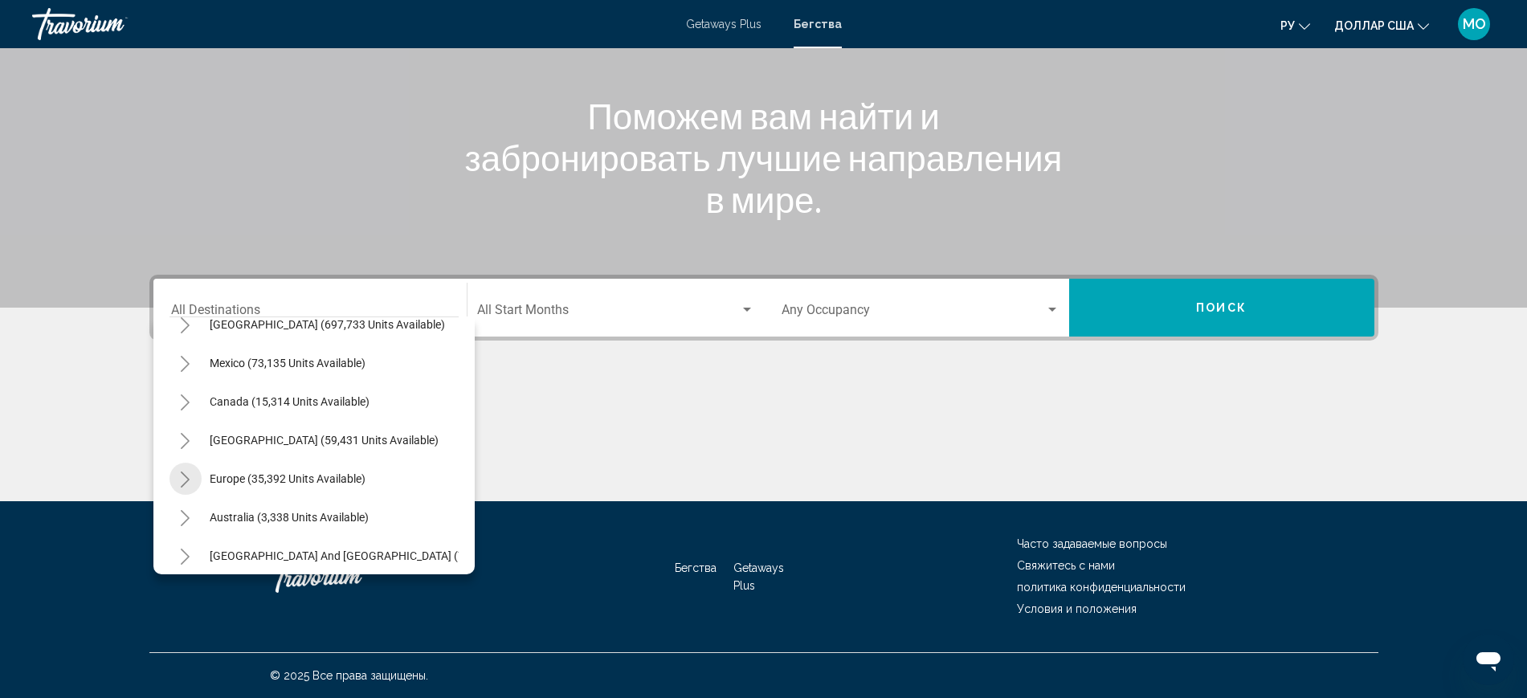
click at [179, 471] on icon "Toggle Europe (35,392 units available)" at bounding box center [185, 479] width 12 height 16
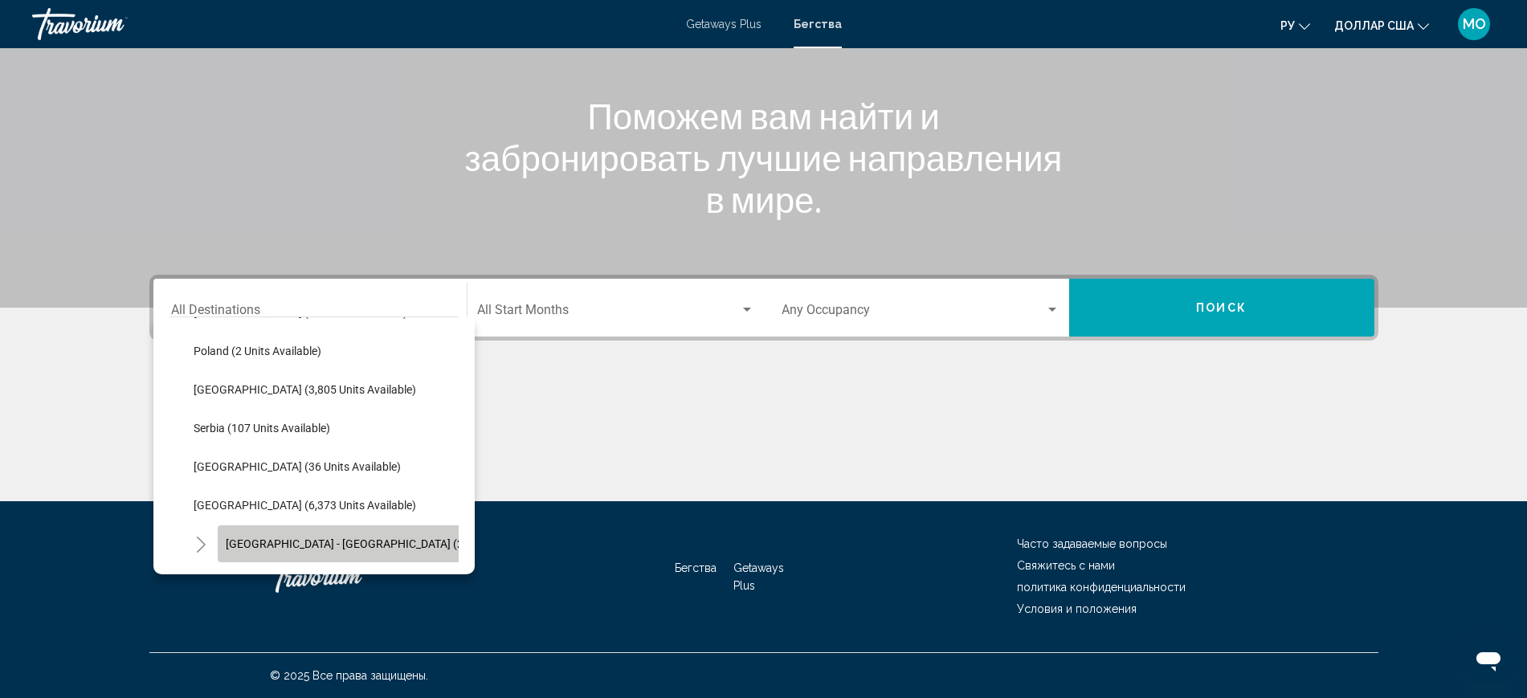
click at [226, 537] on span "[GEOGRAPHIC_DATA] - [GEOGRAPHIC_DATA] (2,462 units available)" at bounding box center [395, 543] width 339 height 13
type input "**********"
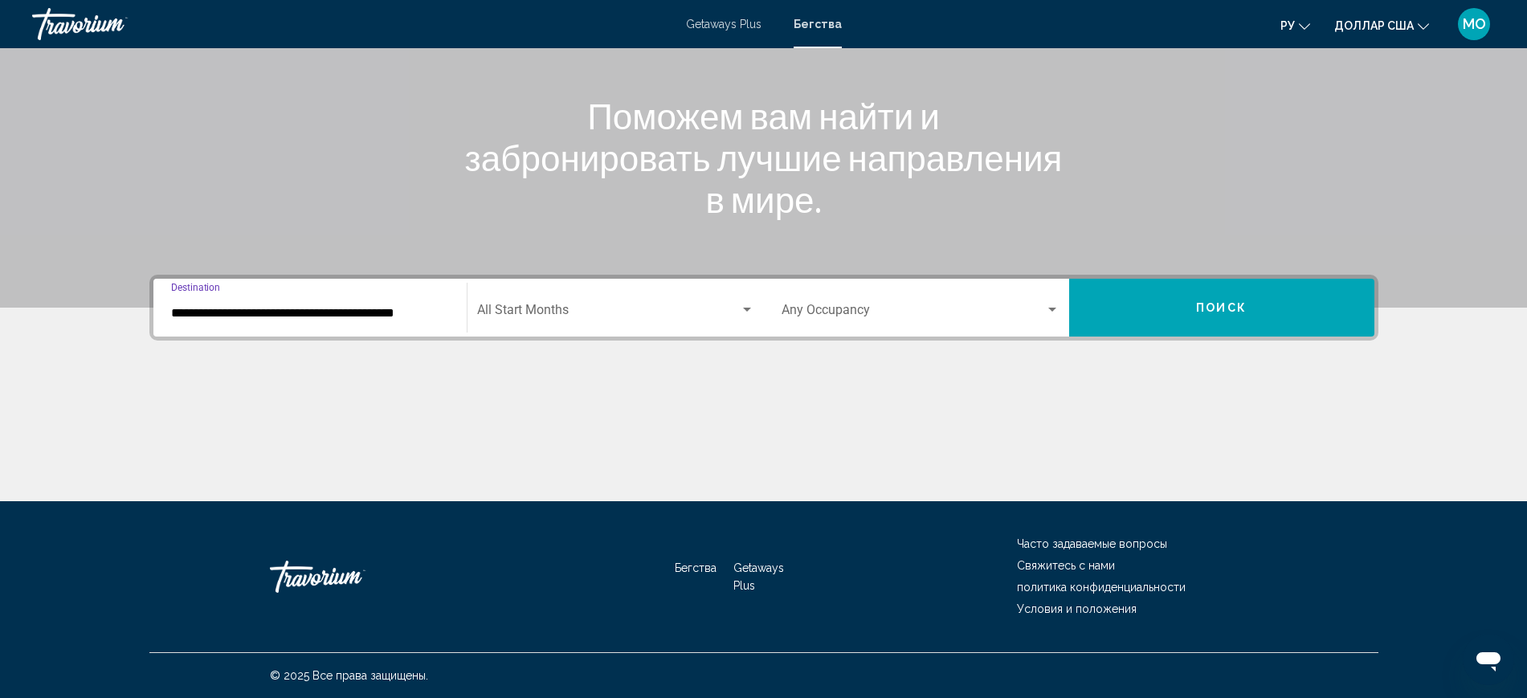
click at [743, 308] on div "Search widget" at bounding box center [747, 310] width 8 height 4
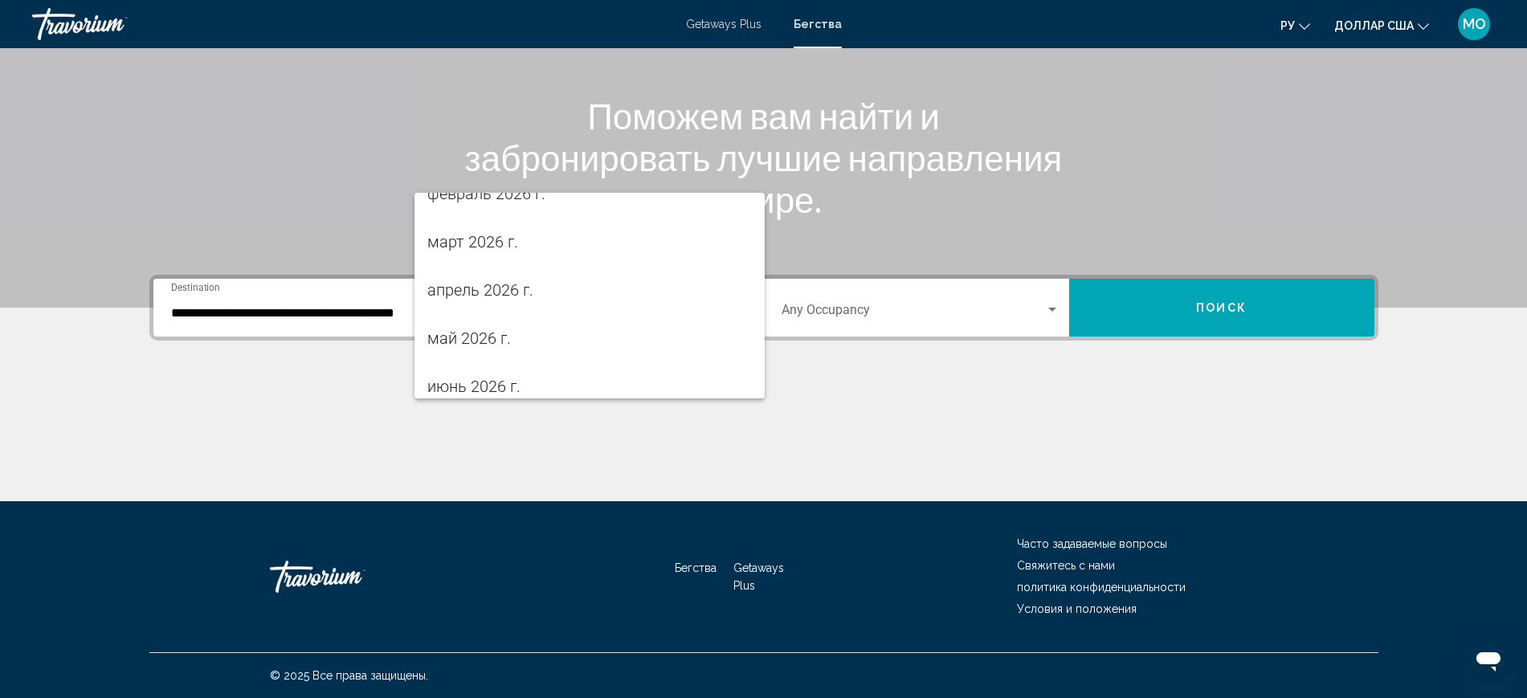
scroll to position [319, 0]
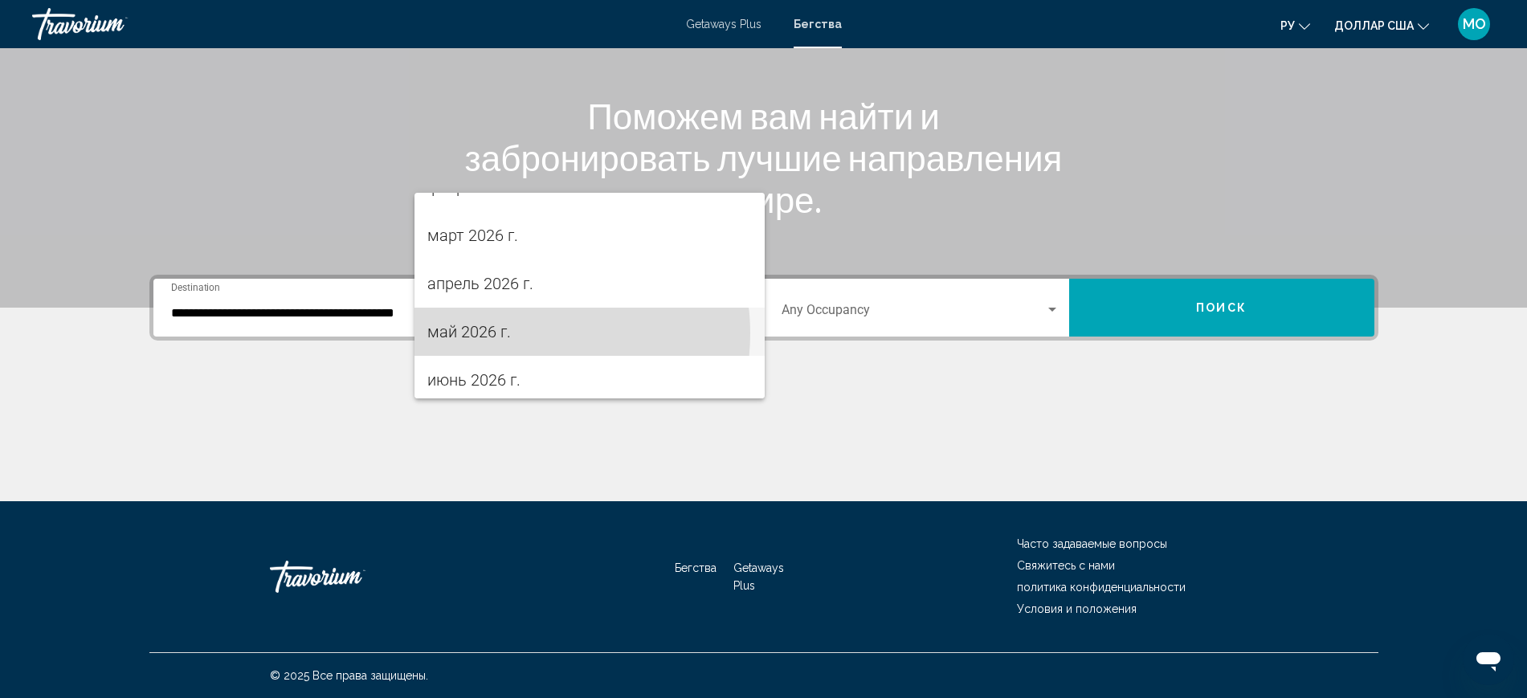
click at [528, 333] on span "май 2026 г." at bounding box center [589, 332] width 324 height 48
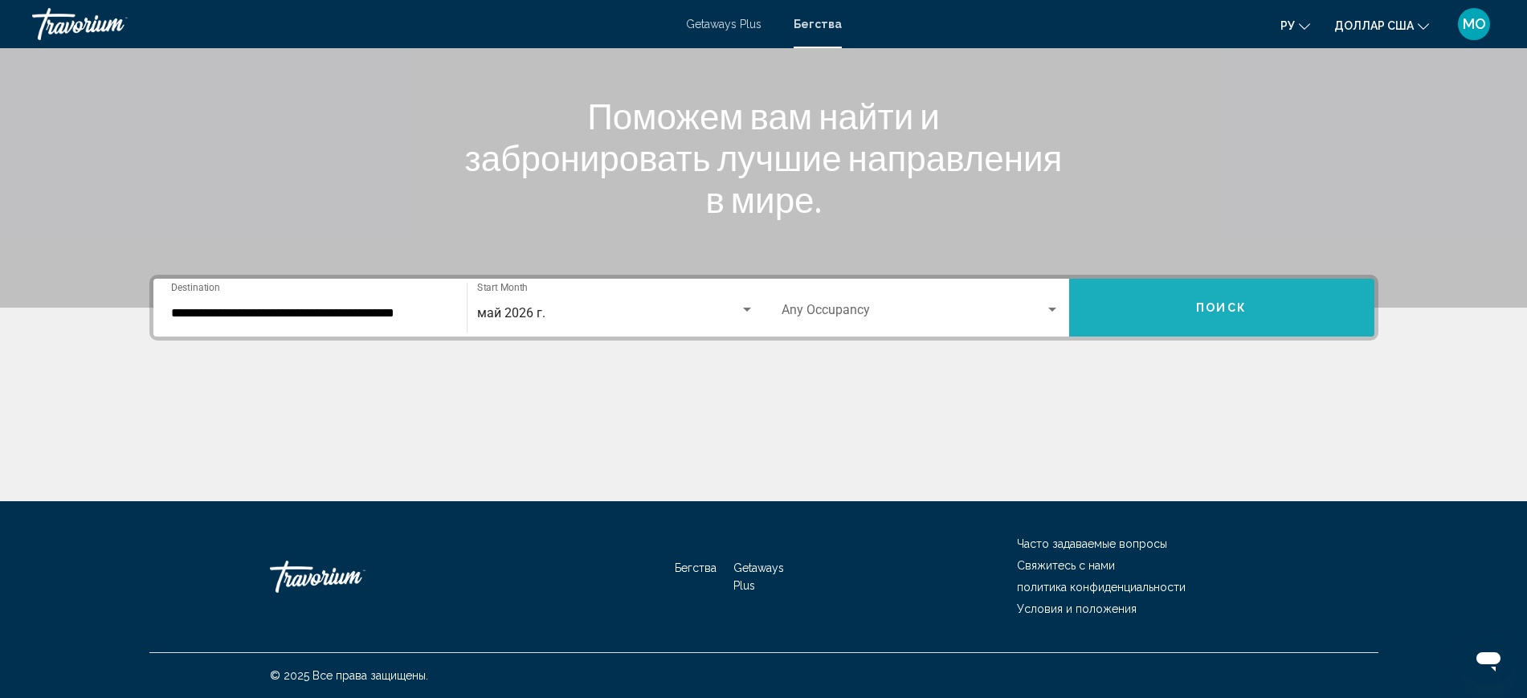
click at [1246, 302] on span "Поиск" at bounding box center [1221, 308] width 51 height 13
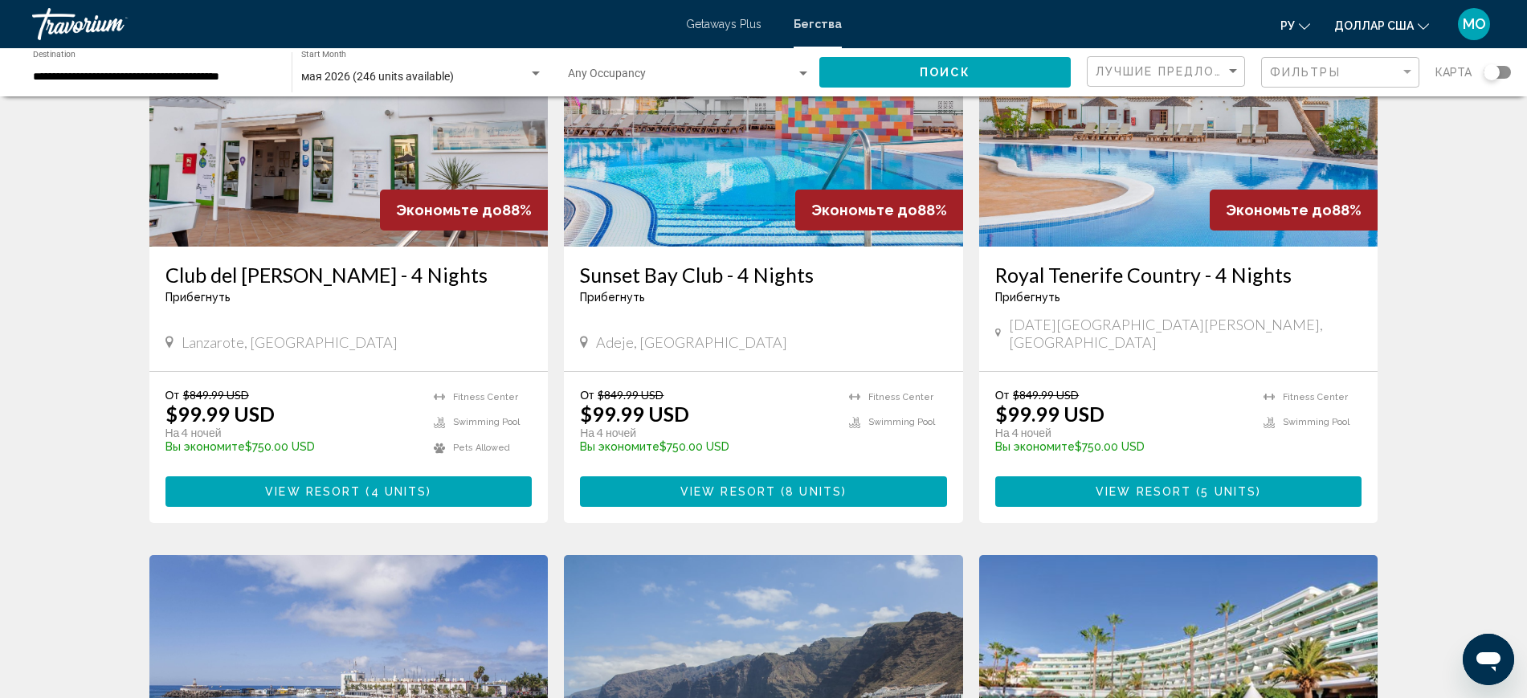
scroll to position [65, 0]
